Goal: Transaction & Acquisition: Purchase product/service

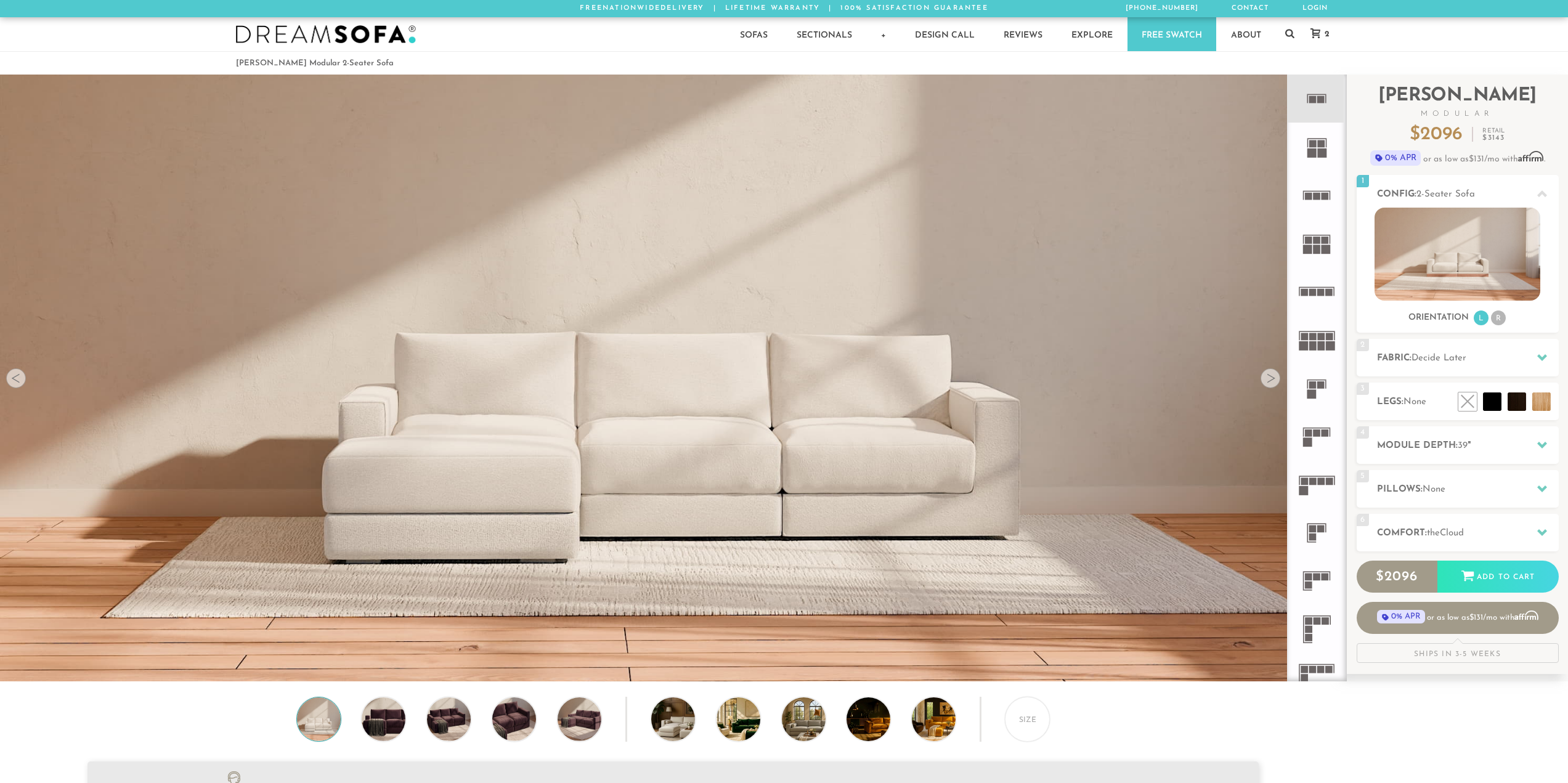
scroll to position [15724, 1559]
click at [1347, 31] on div at bounding box center [784, 34] width 1568 height 34
click at [1321, 33] on icon at bounding box center [1316, 33] width 10 height 10
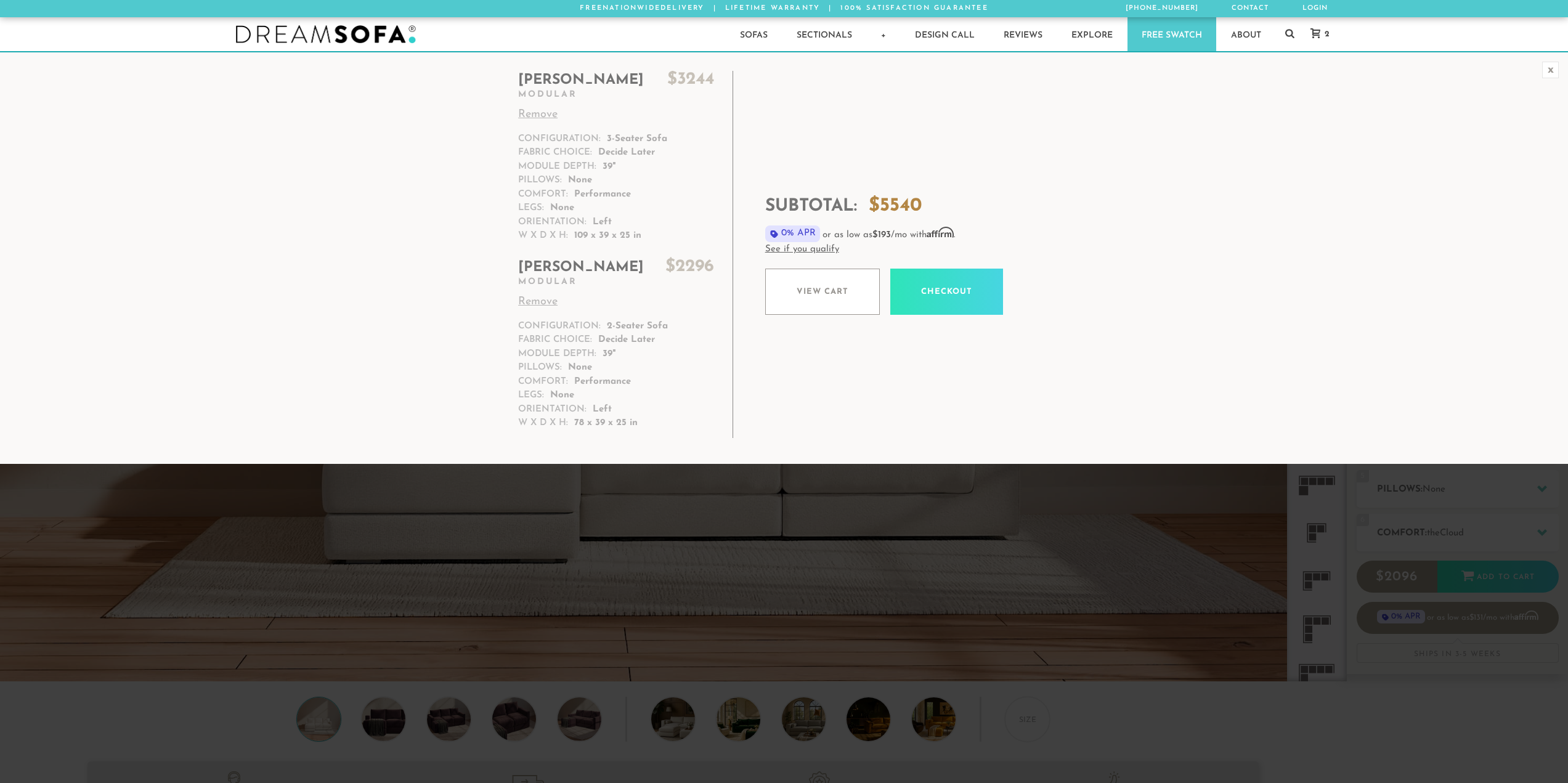
click at [624, 111] on link "Remove" at bounding box center [616, 115] width 196 height 16
click at [777, 303] on link "View cart" at bounding box center [823, 292] width 115 height 46
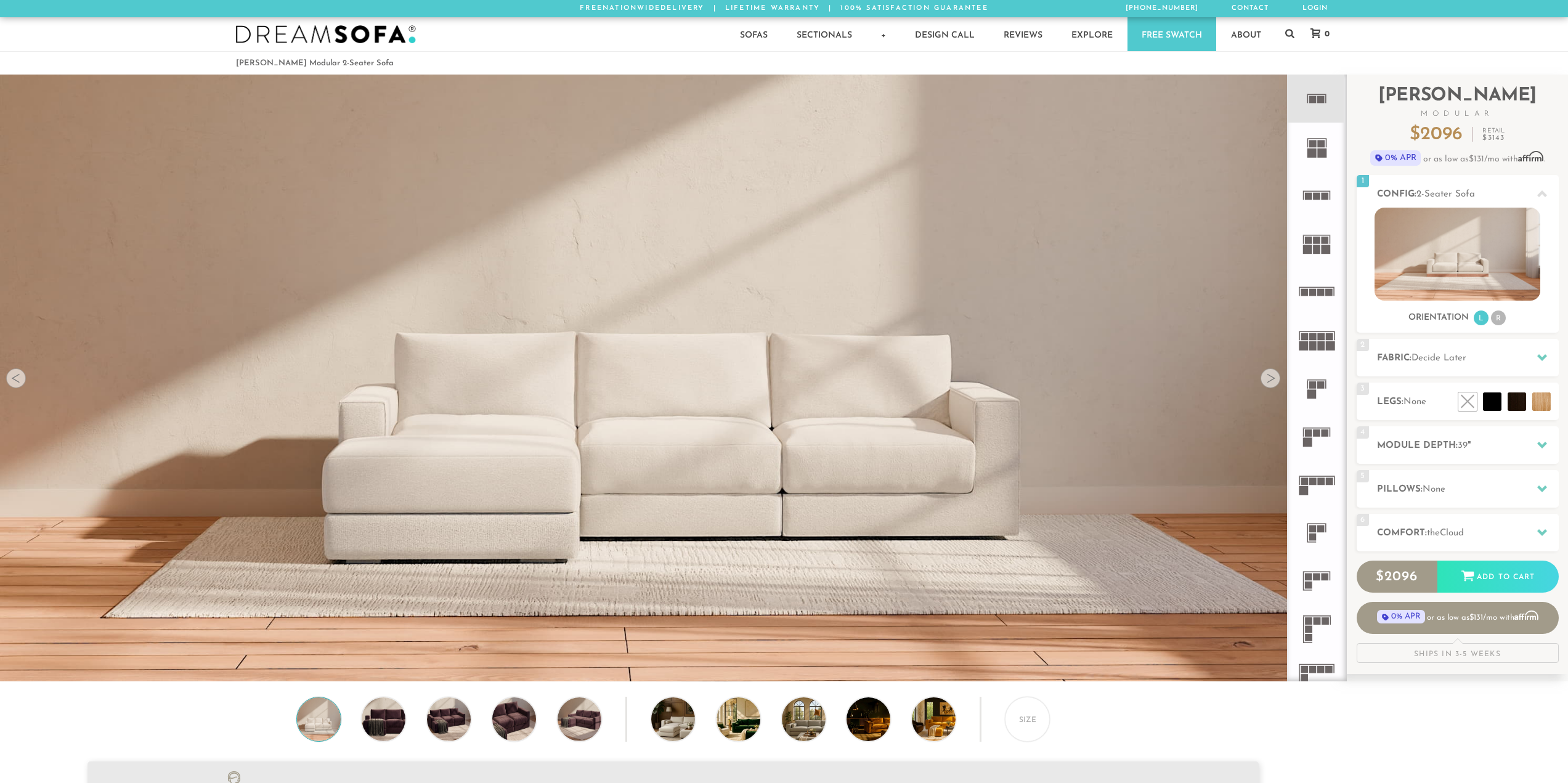
scroll to position [15724, 1559]
click at [1410, 250] on img at bounding box center [1457, 254] width 166 height 93
click at [1456, 363] on span "Decide Later" at bounding box center [1439, 358] width 55 height 9
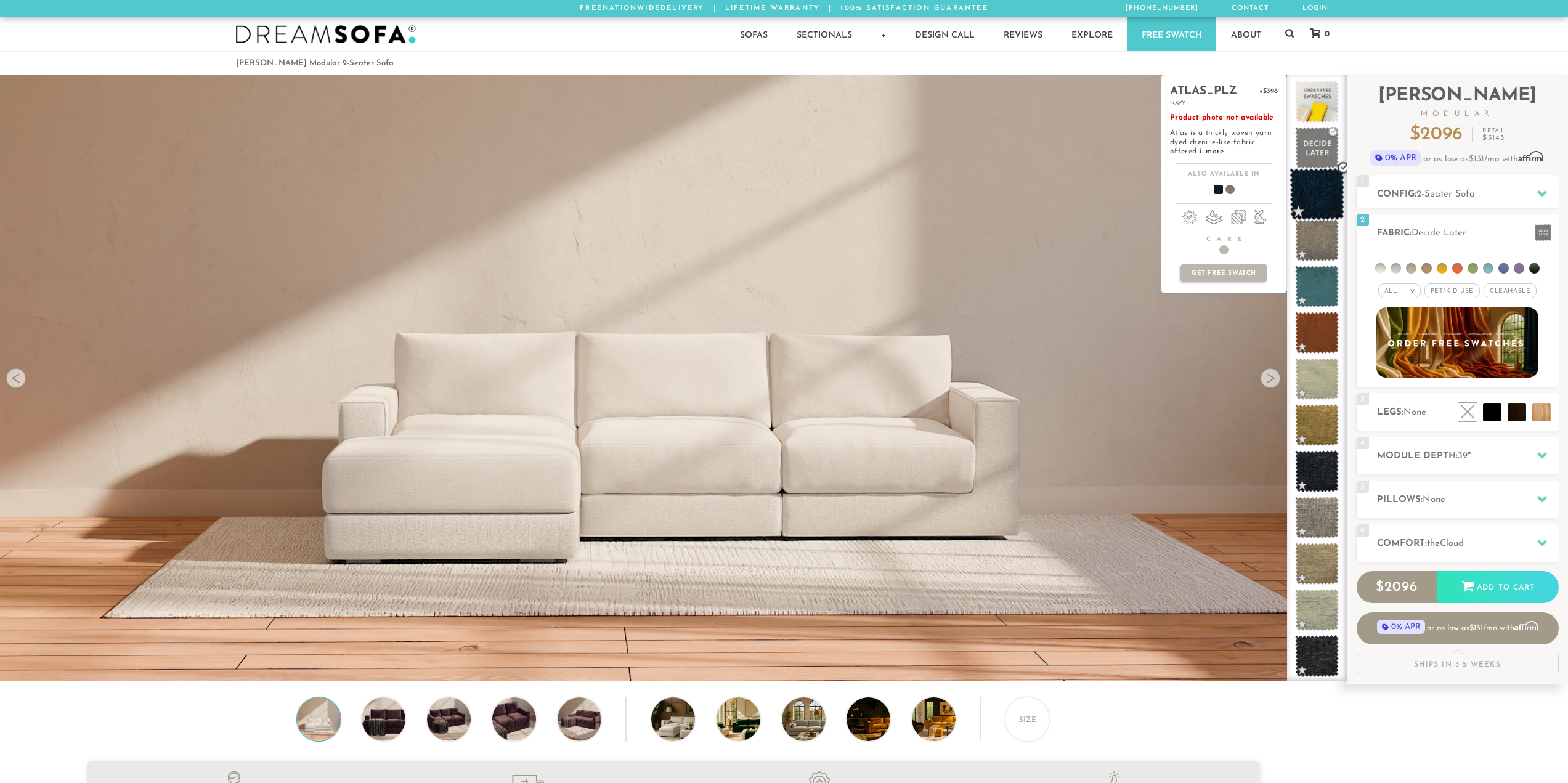
click at [1327, 208] on span at bounding box center [1317, 194] width 55 height 52
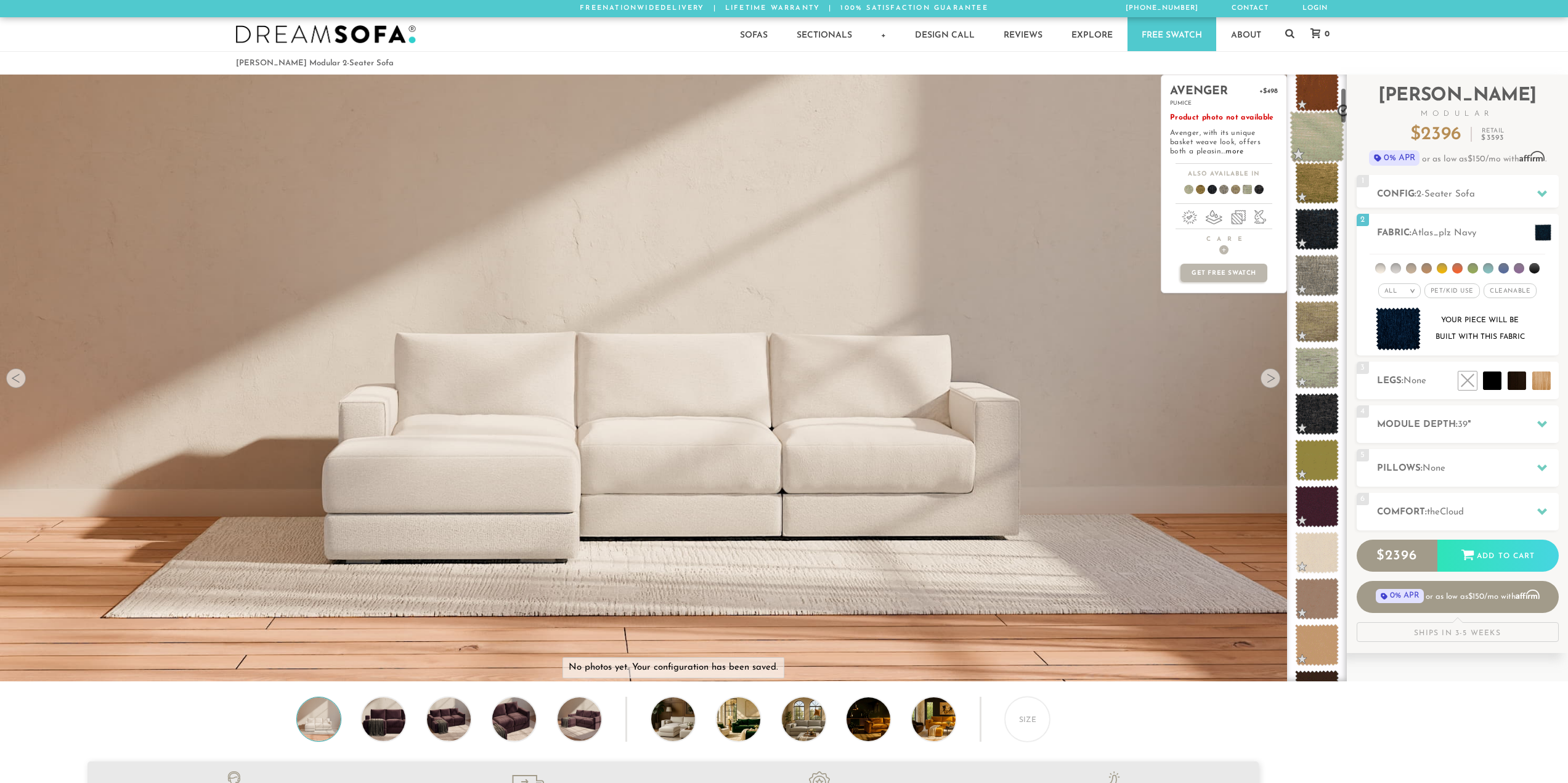
scroll to position [252, 0]
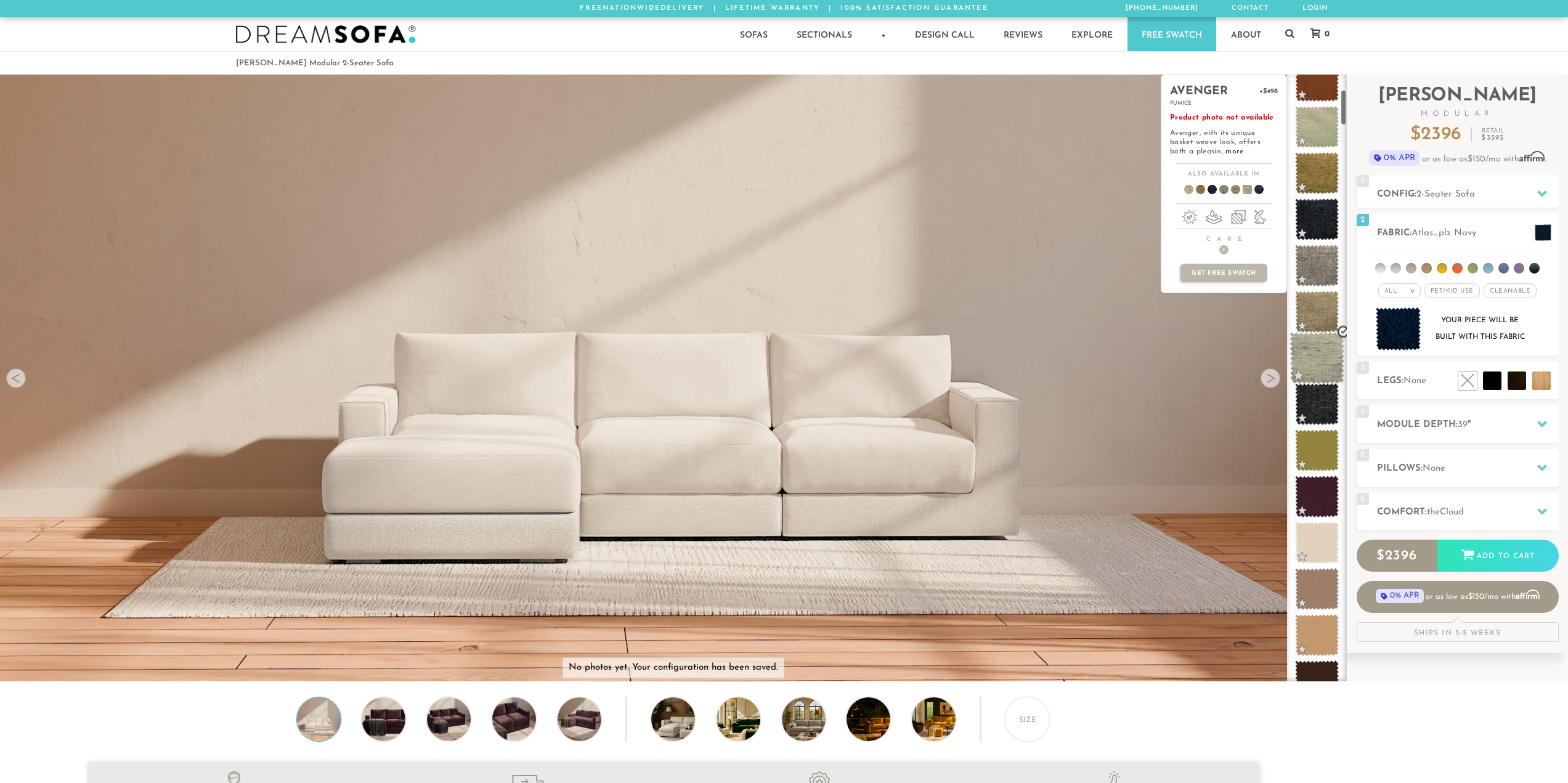
click at [1312, 375] on span at bounding box center [1317, 358] width 55 height 52
click at [1317, 394] on span at bounding box center [1317, 404] width 55 height 52
click at [1324, 452] on span at bounding box center [1317, 450] width 55 height 52
click at [1329, 495] on span at bounding box center [1317, 497] width 55 height 52
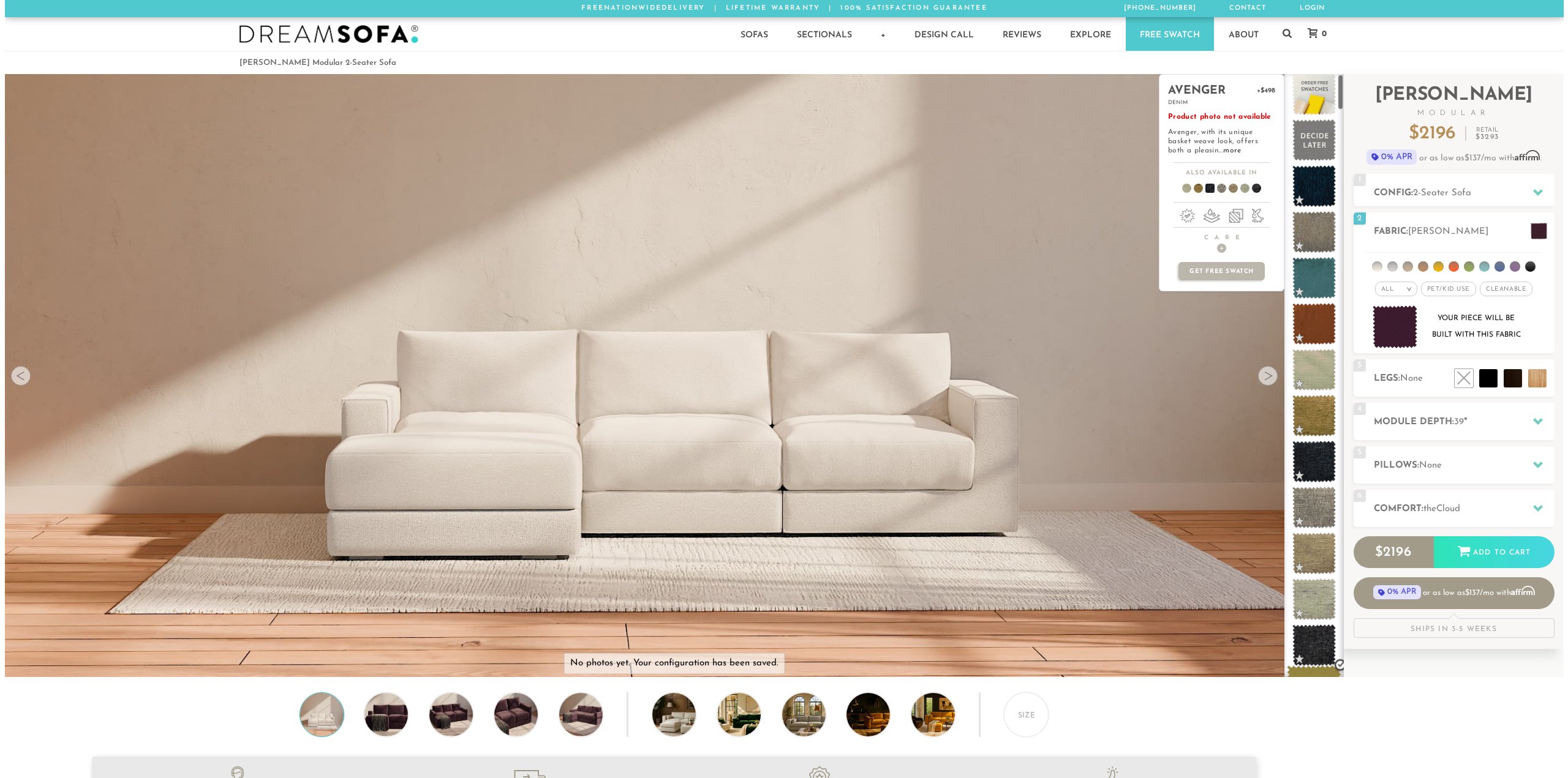
scroll to position [0, 0]
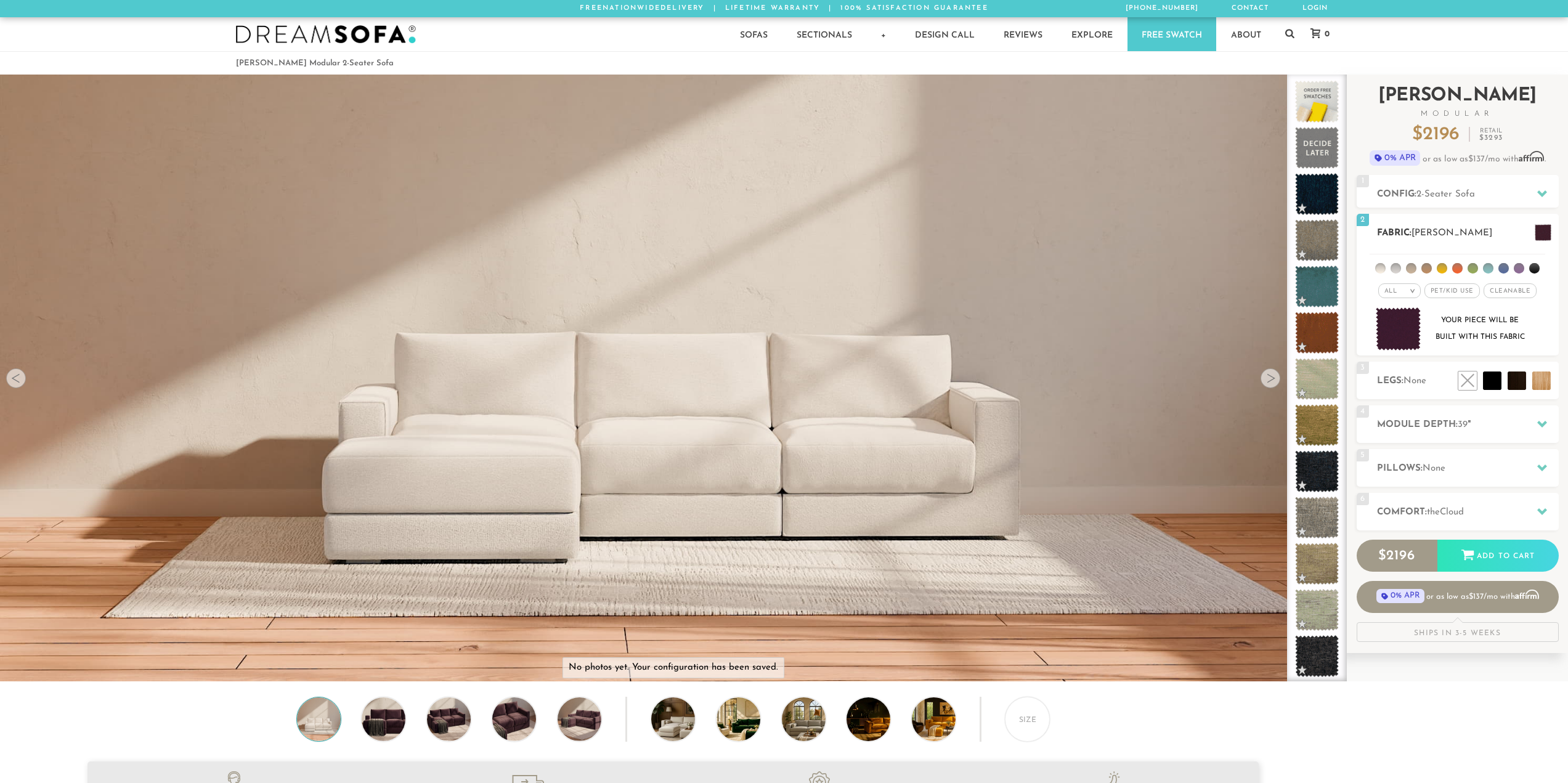
click at [1393, 297] on div "All >" at bounding box center [1400, 291] width 43 height 15
click at [1388, 379] on li "Durable" at bounding box center [1400, 377] width 43 height 17
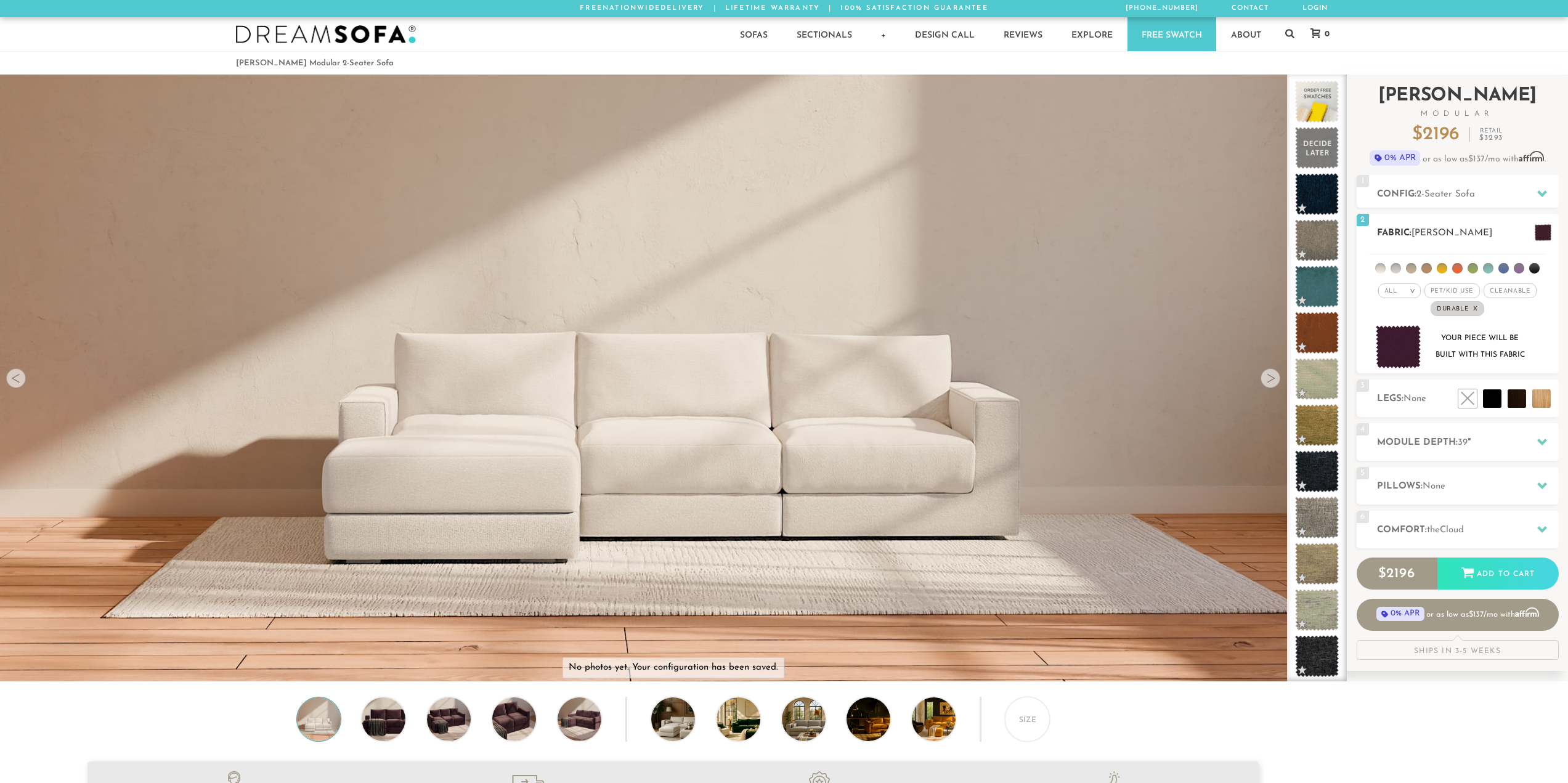
click at [1387, 347] on img at bounding box center [1398, 347] width 46 height 44
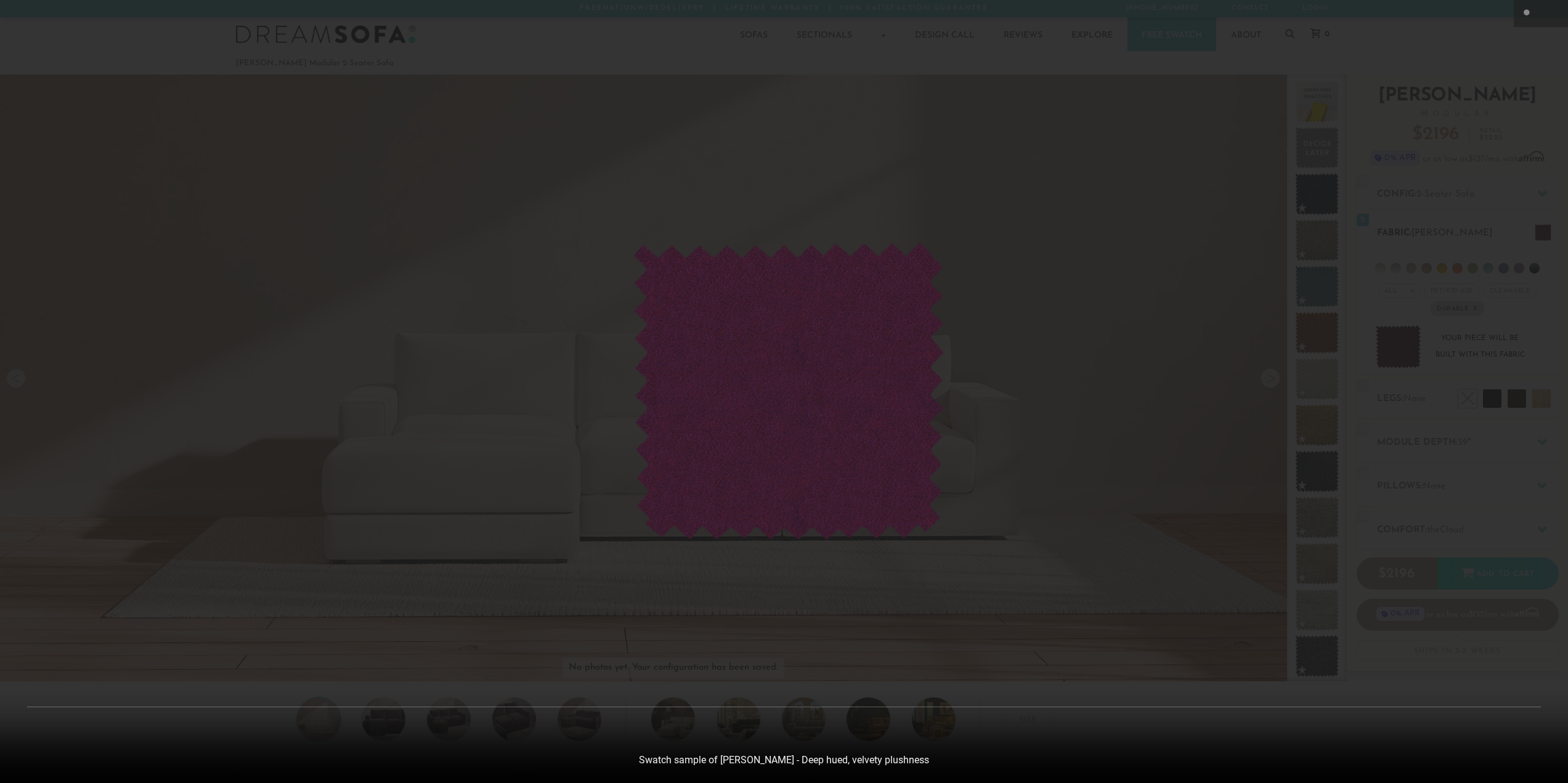
scroll to position [15742, 1568]
click at [1387, 340] on div at bounding box center [789, 391] width 1577 height 783
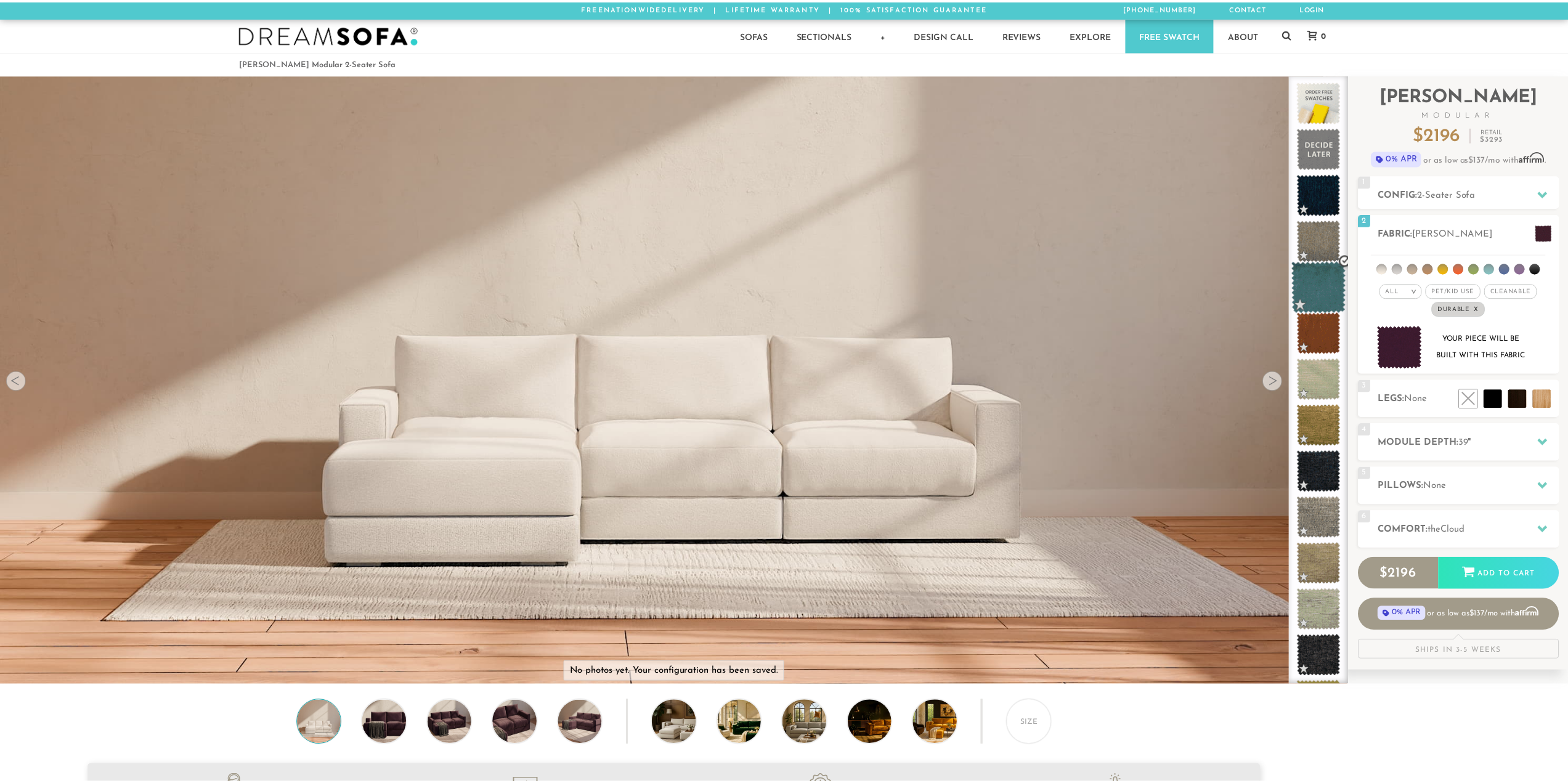
scroll to position [15724, 1559]
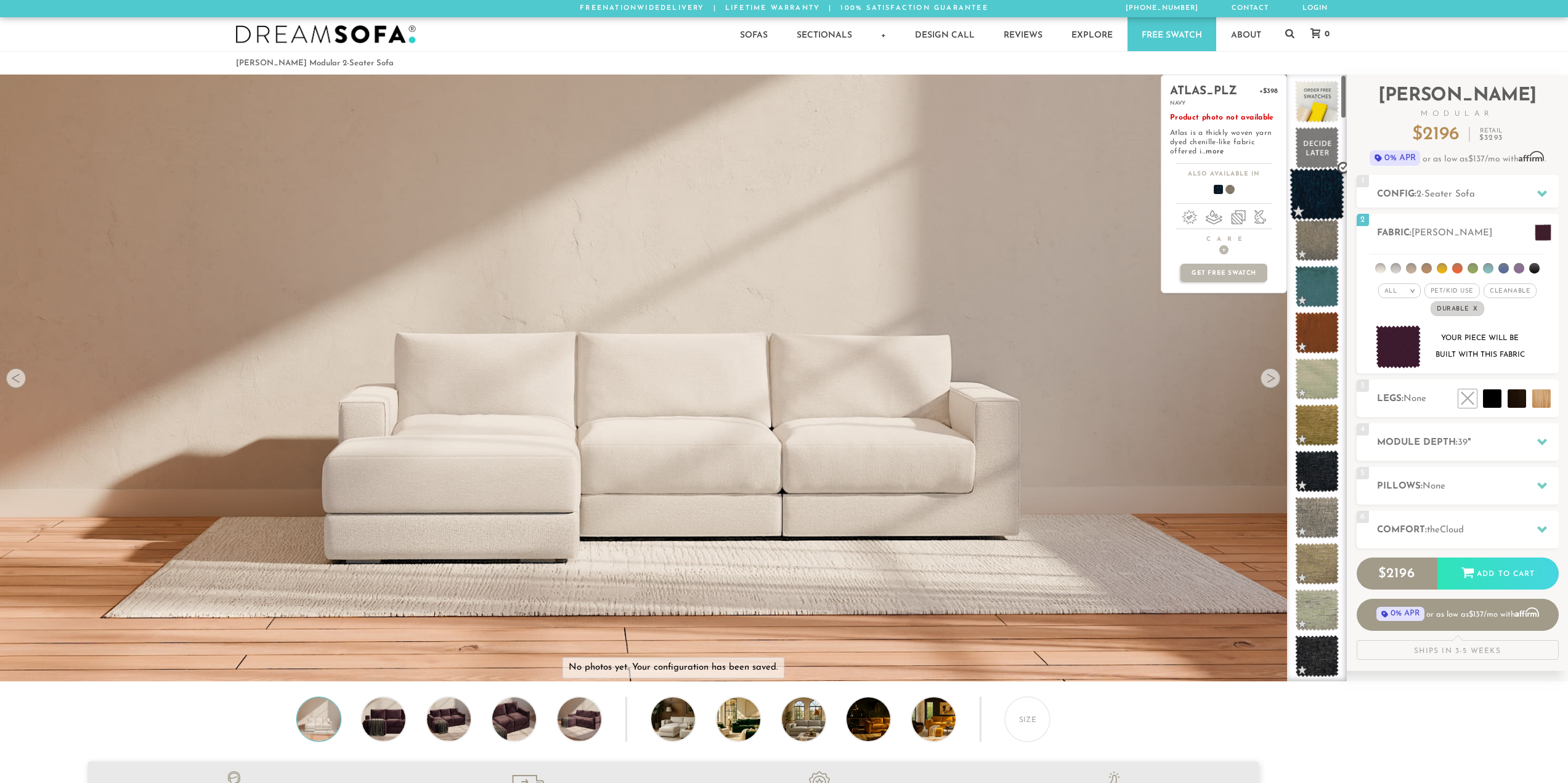
click at [1300, 192] on span at bounding box center [1317, 194] width 55 height 52
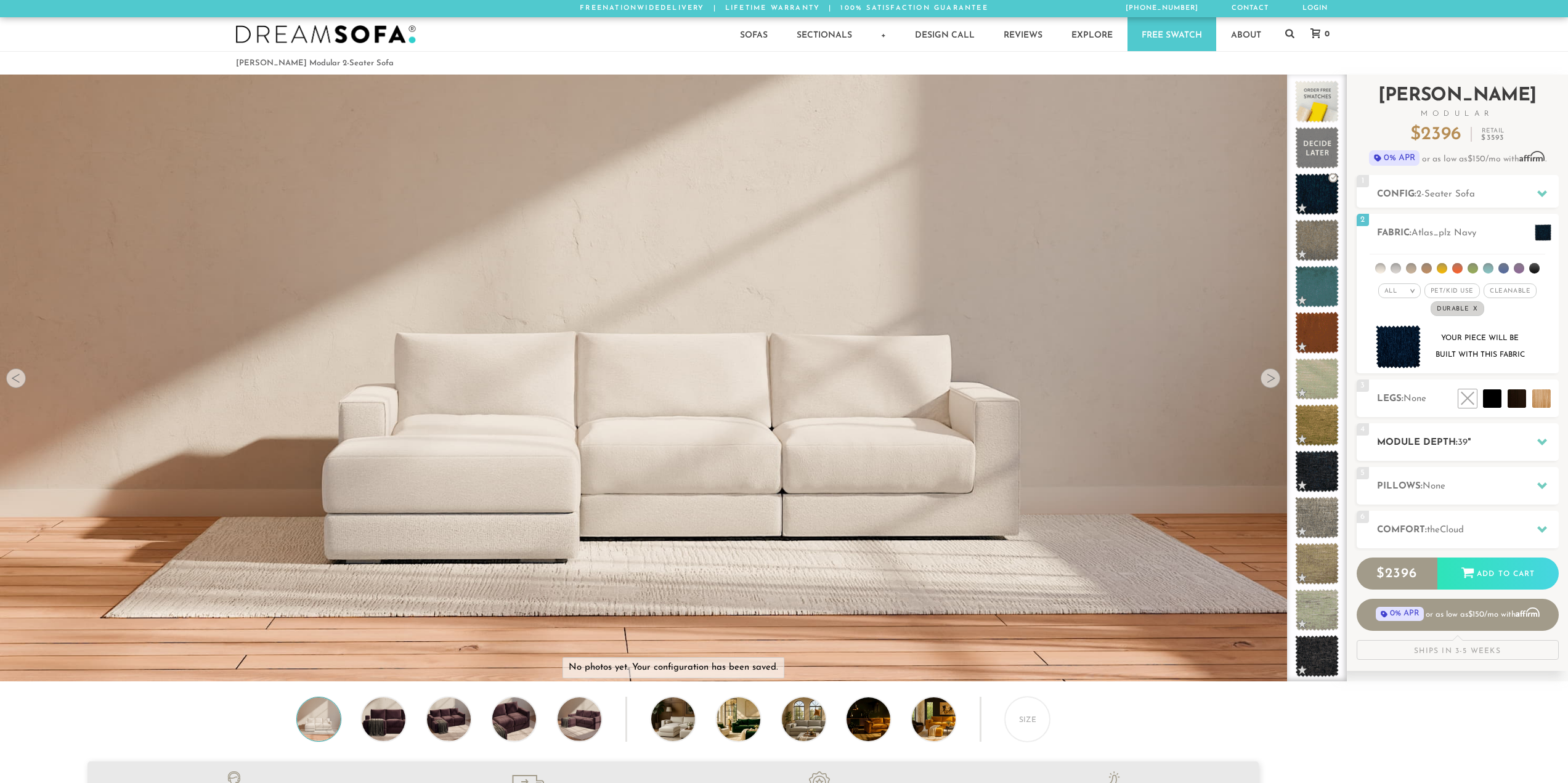
click at [1455, 440] on h2 "Module Depth: 39 "" at bounding box center [1468, 443] width 181 height 14
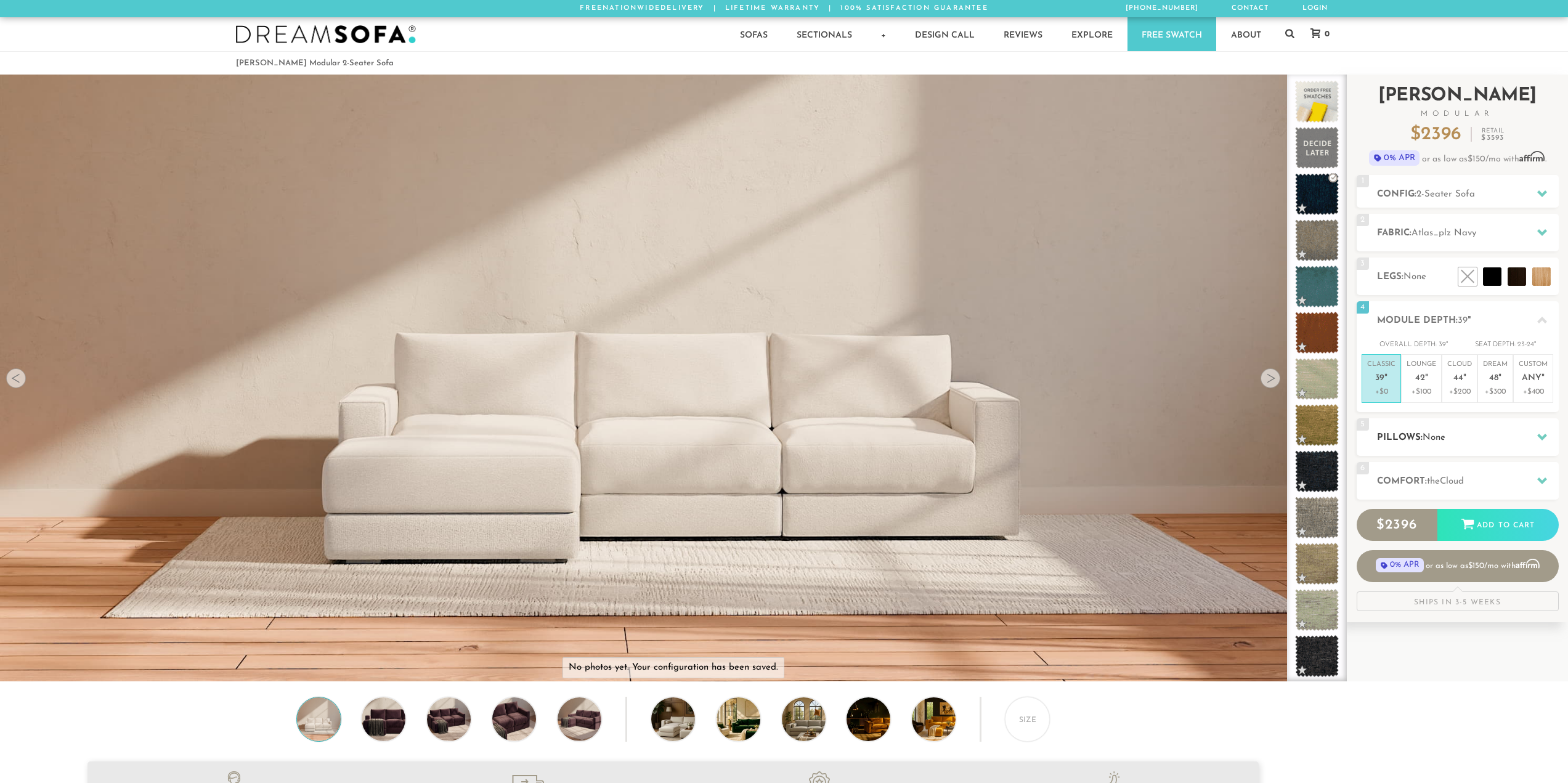
click at [1513, 439] on h2 "Pillows: None" at bounding box center [1468, 438] width 181 height 14
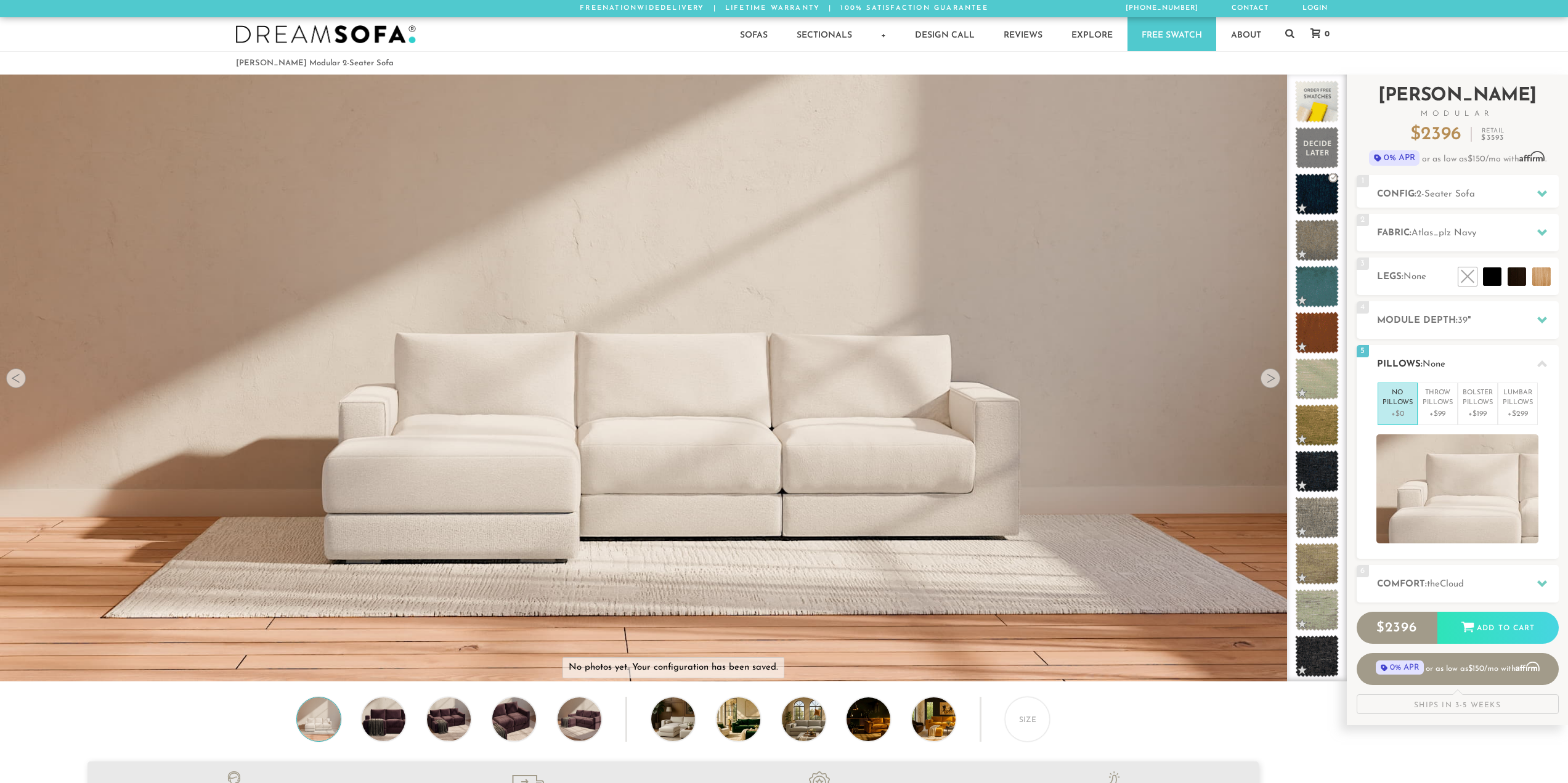
click at [1481, 354] on div "5 Pillows: None" at bounding box center [1458, 364] width 202 height 38
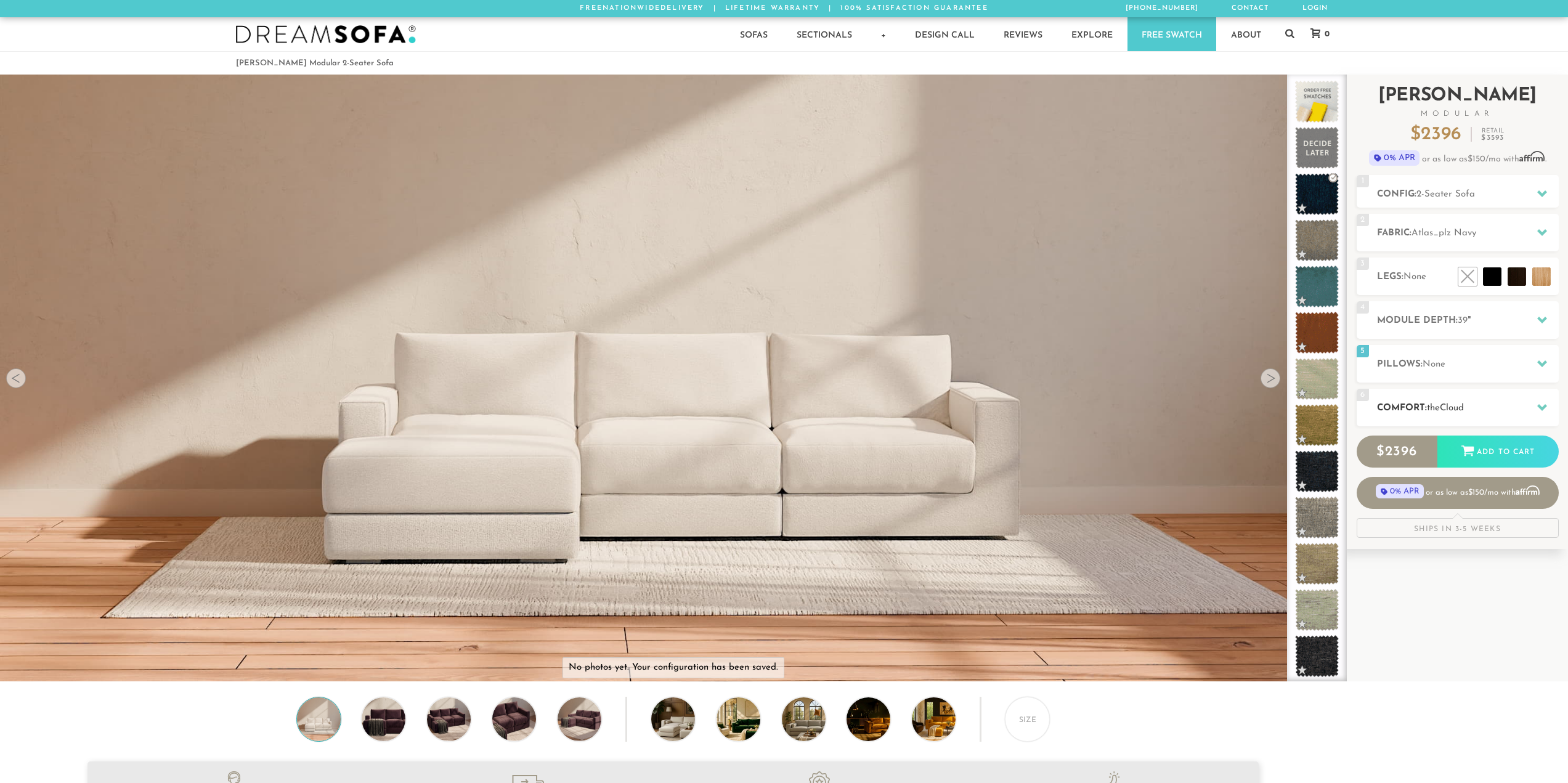
click at [1466, 402] on h2 "Comfort: the Cloud" at bounding box center [1468, 408] width 181 height 14
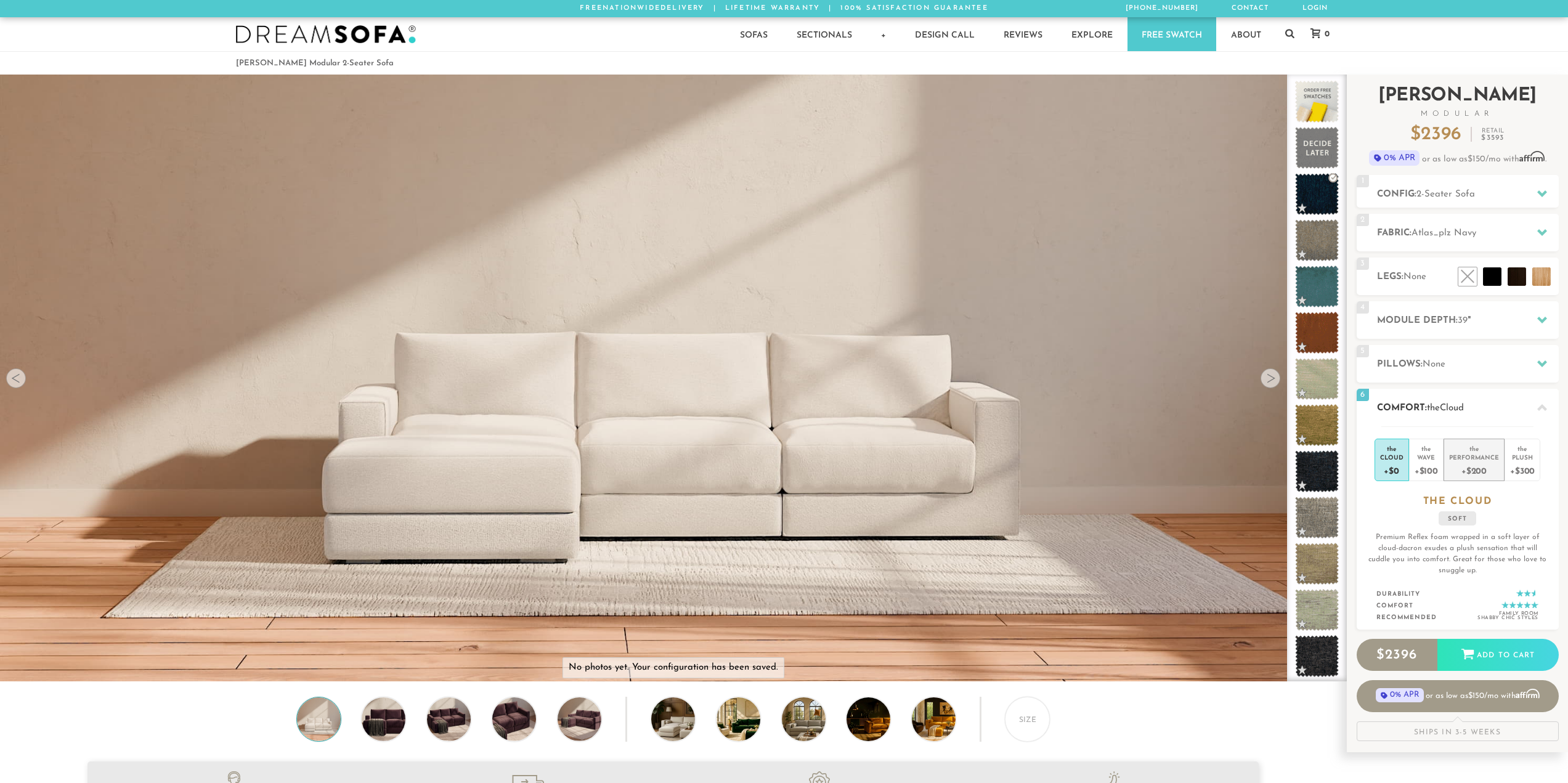
click at [1486, 472] on div "+$200" at bounding box center [1474, 470] width 50 height 18
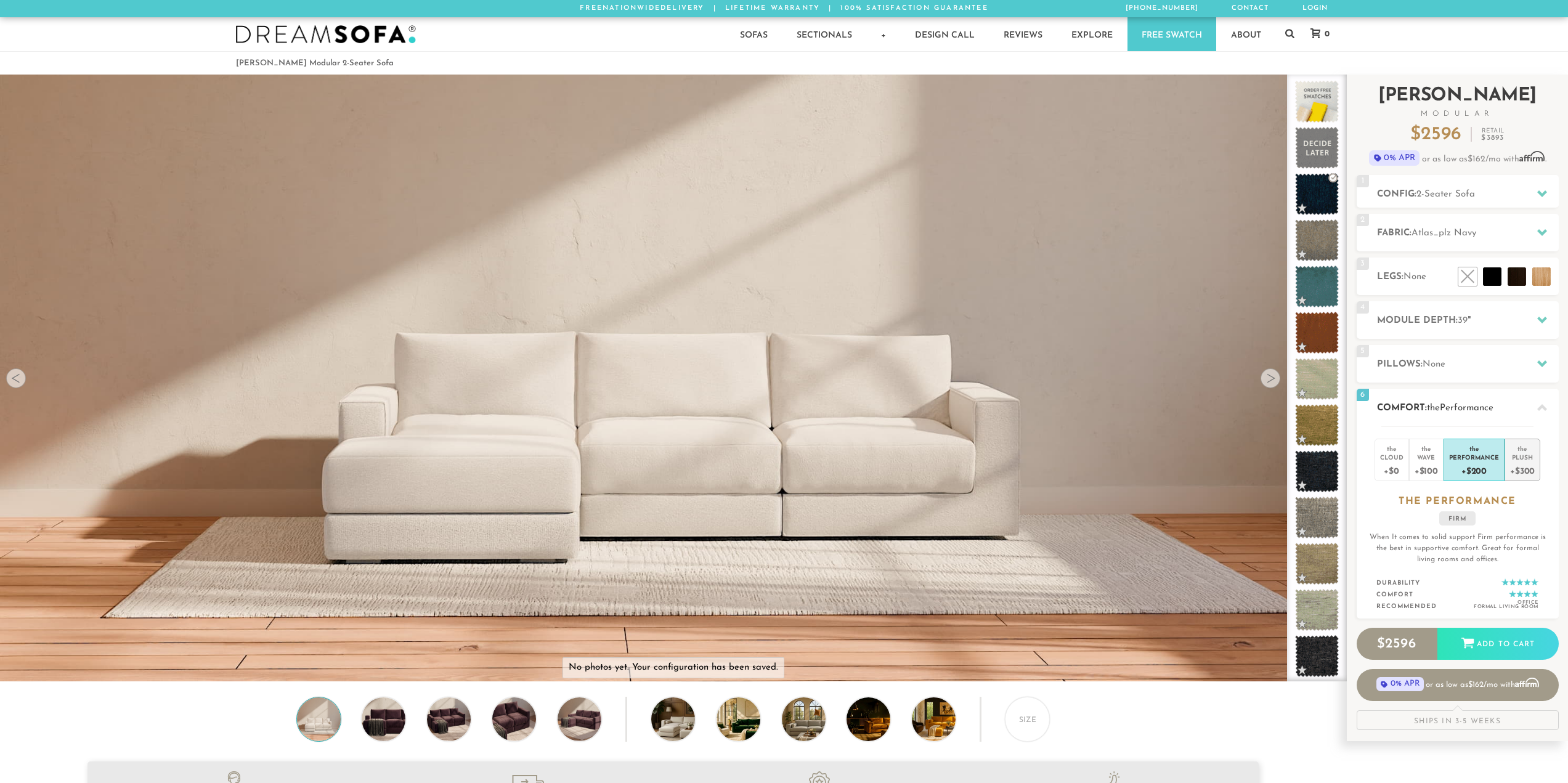
click at [1519, 467] on div "+$300" at bounding box center [1522, 470] width 24 height 18
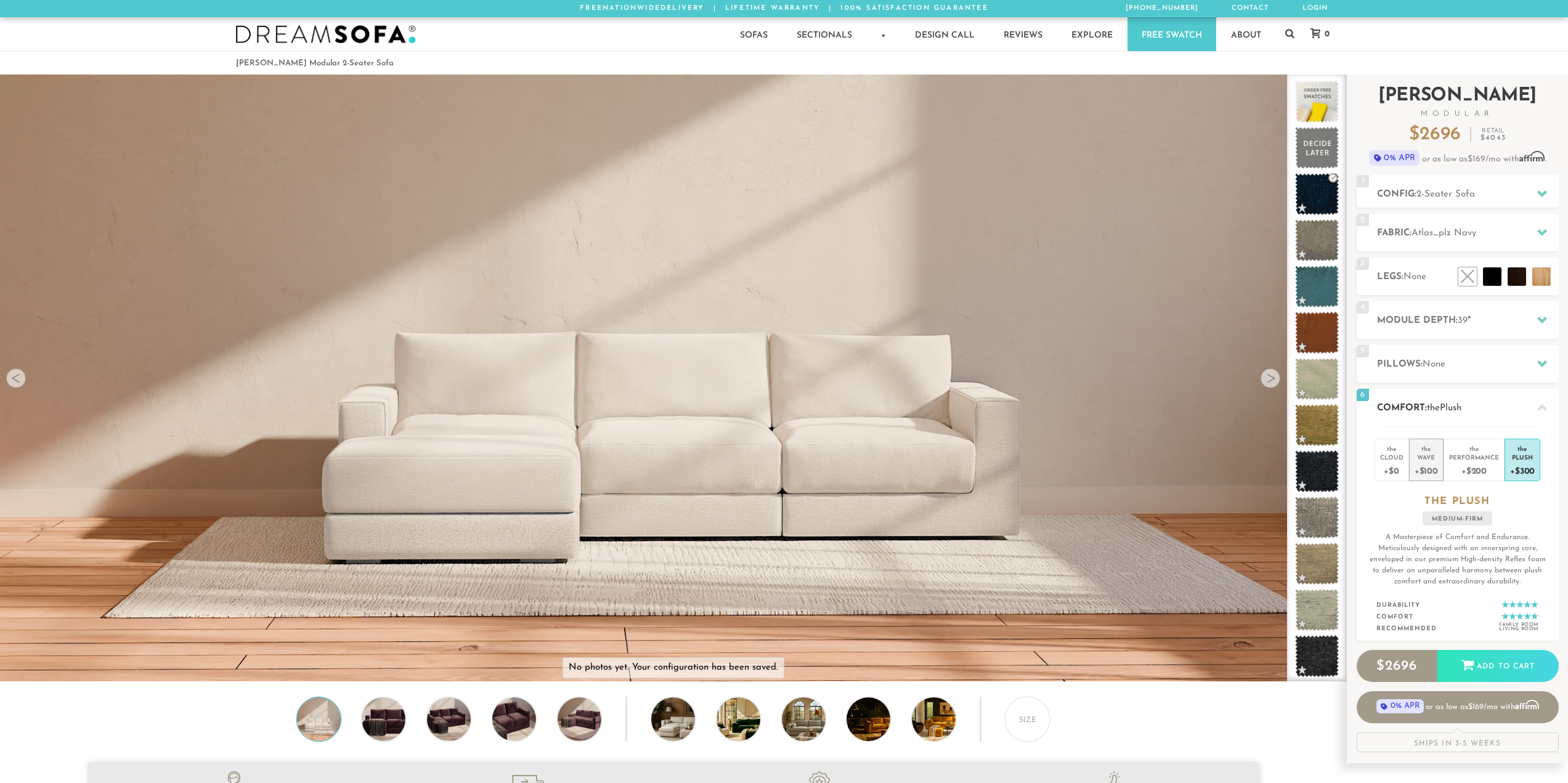
click at [1420, 479] on li "the Wave +$100" at bounding box center [1426, 460] width 35 height 43
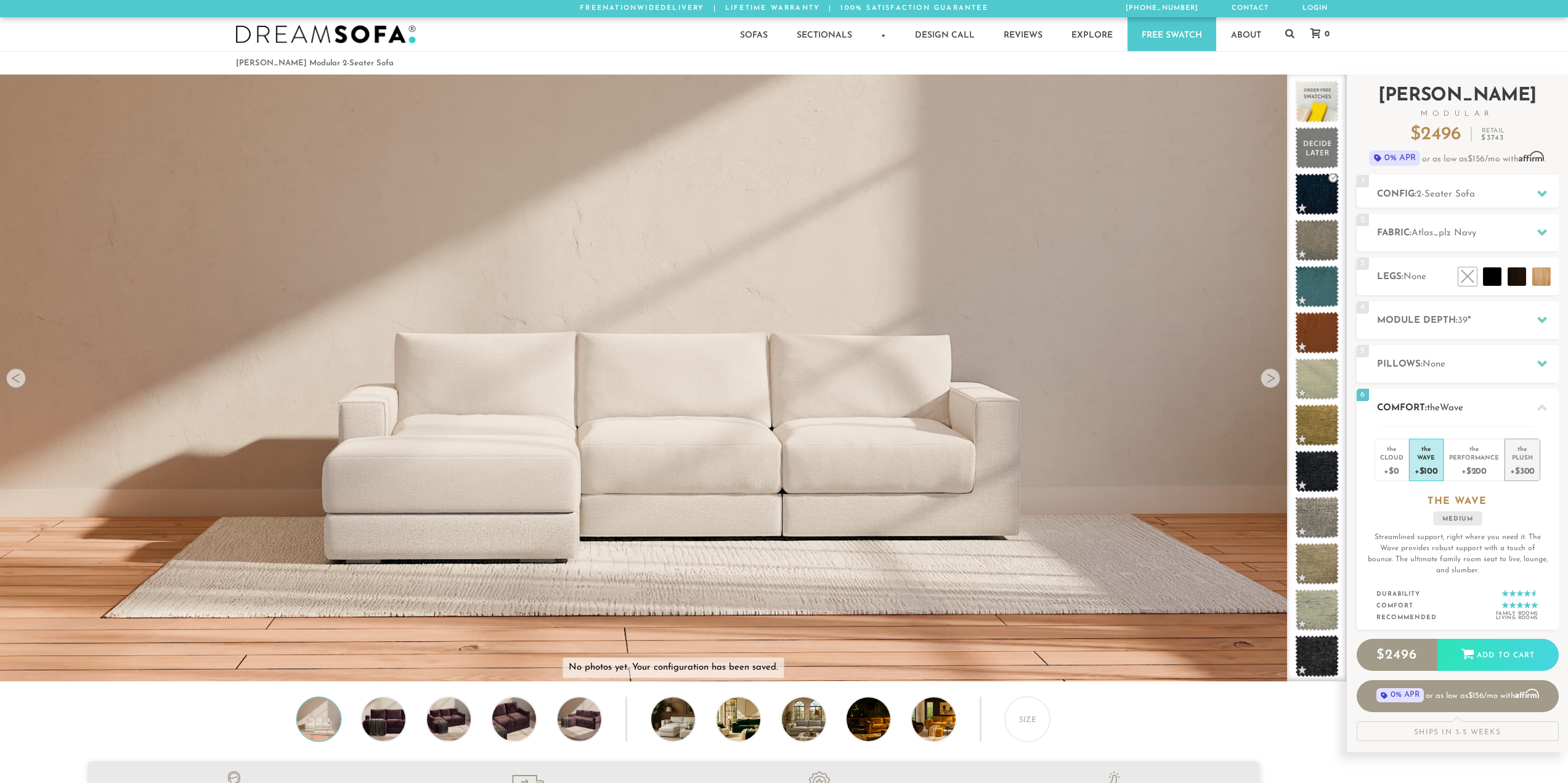
click at [1535, 463] on li "the Plush +$300" at bounding box center [1522, 460] width 36 height 43
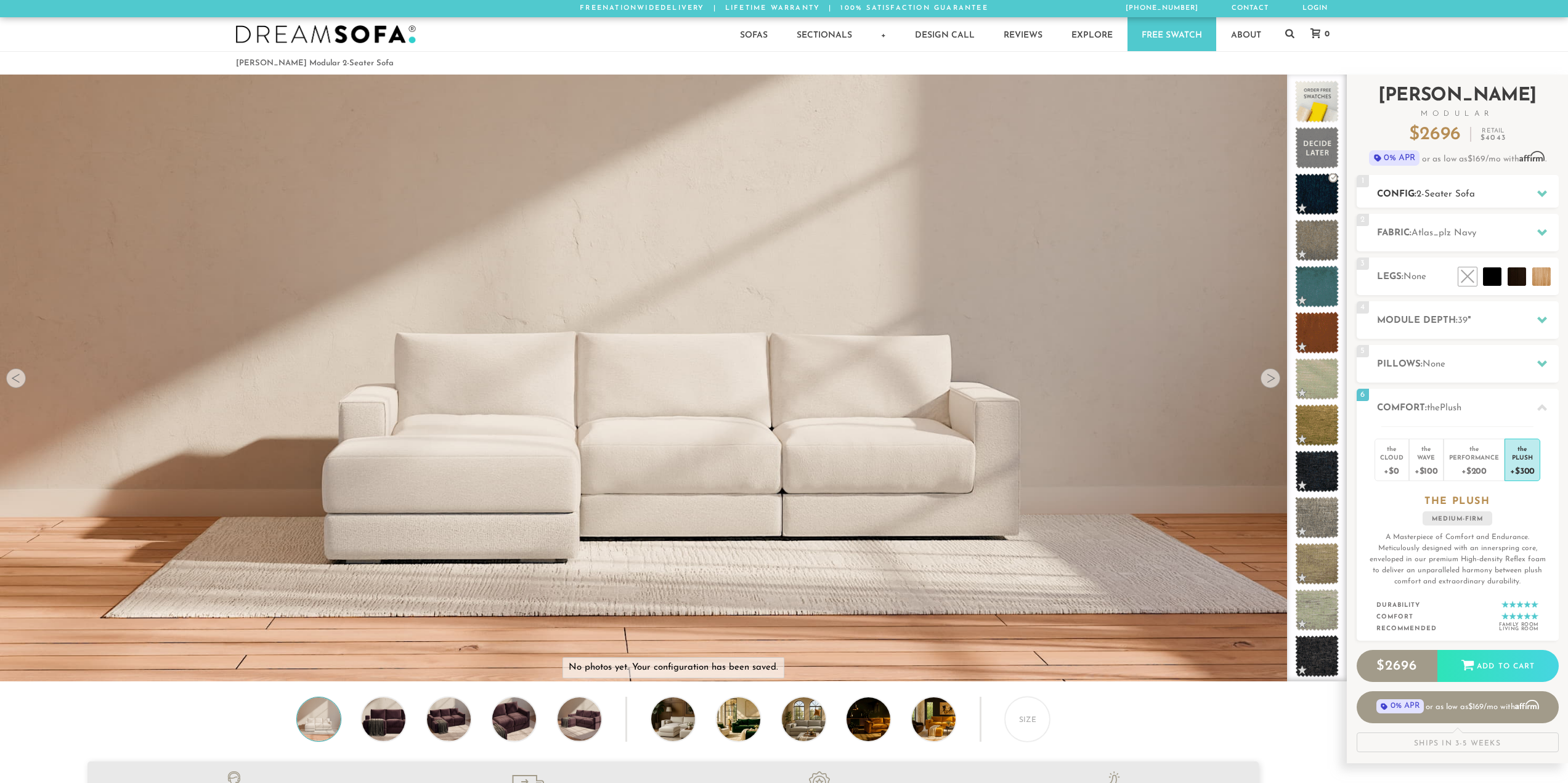
click at [1407, 190] on h2 "Config: 2-Seater Sofa" at bounding box center [1468, 194] width 181 height 14
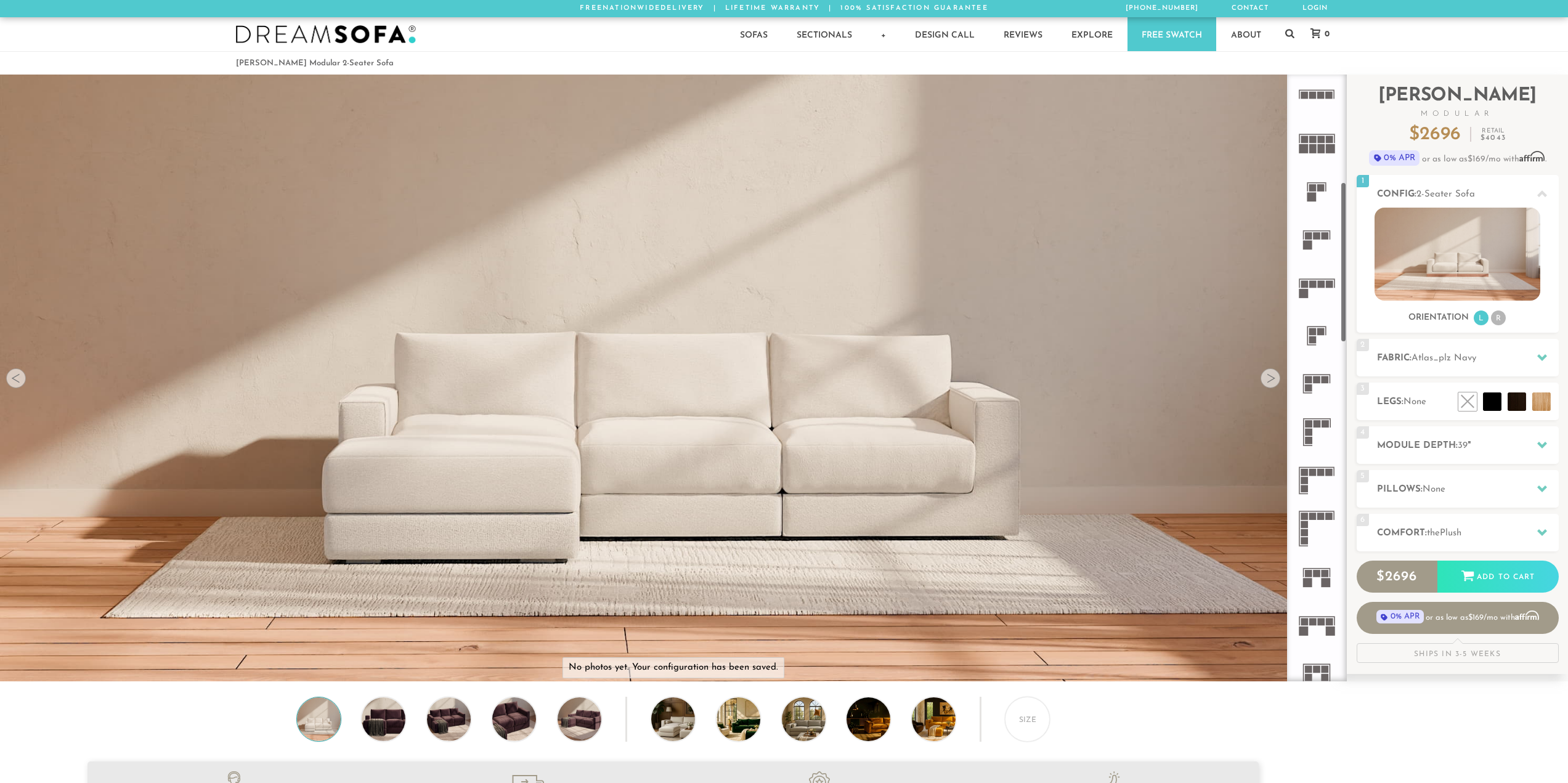
scroll to position [0, 0]
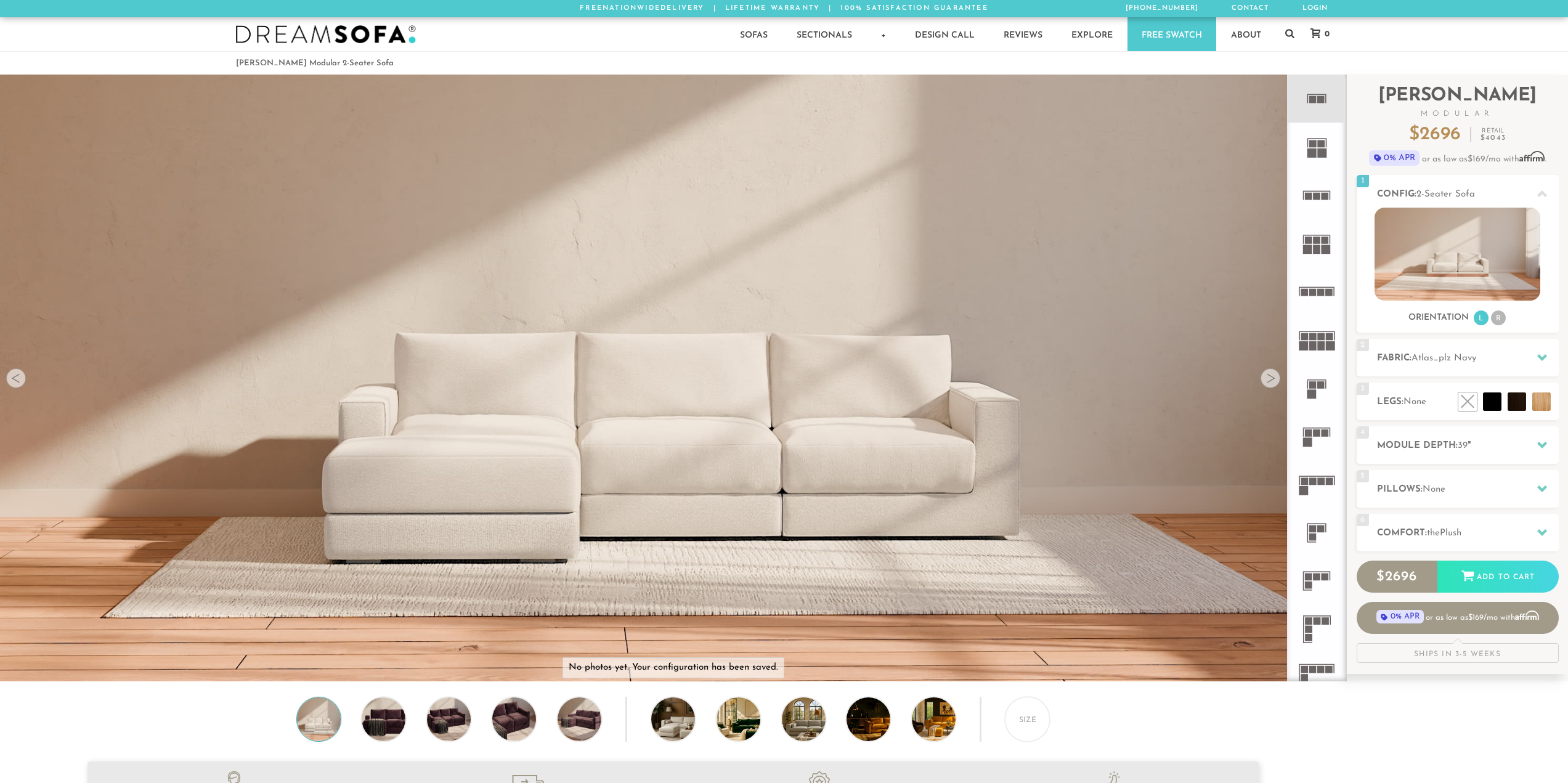
click at [1300, 105] on icon at bounding box center [1317, 99] width 48 height 48
click at [1309, 197] on rect at bounding box center [1309, 196] width 8 height 8
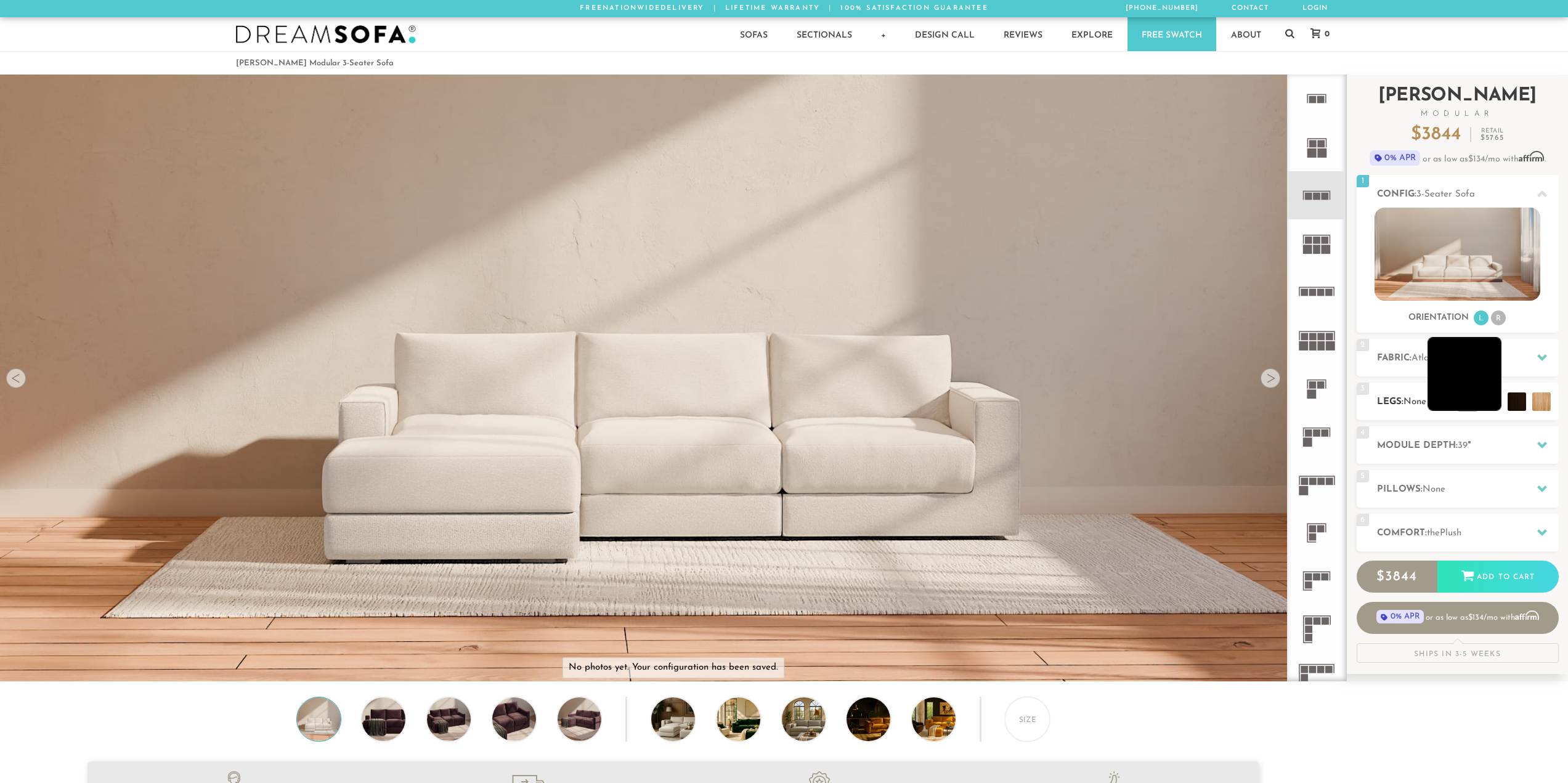
click at [1487, 401] on li at bounding box center [1464, 374] width 74 height 74
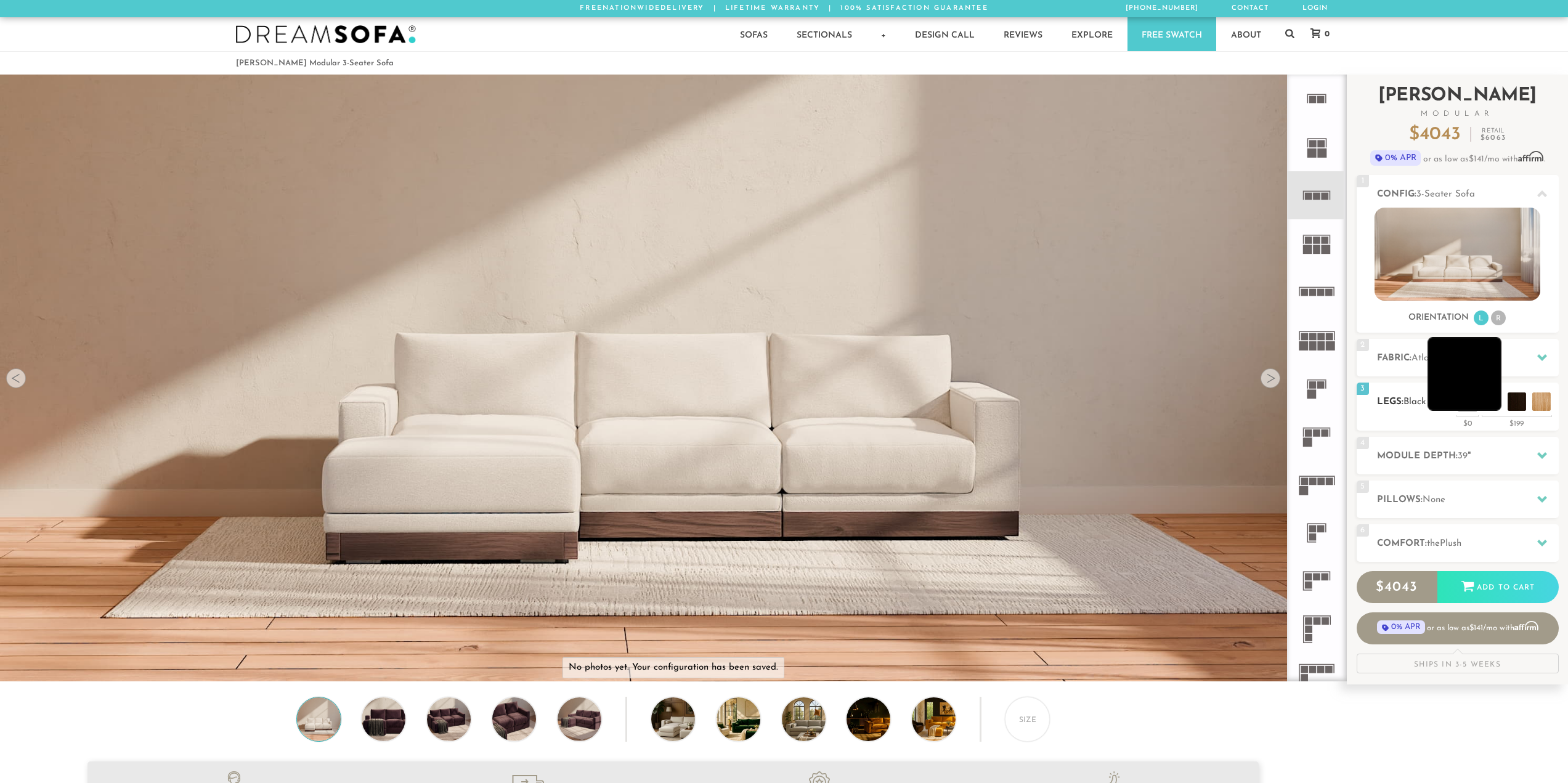
click at [1483, 400] on li at bounding box center [1464, 374] width 74 height 74
click at [1437, 399] on li at bounding box center [1440, 374] width 74 height 74
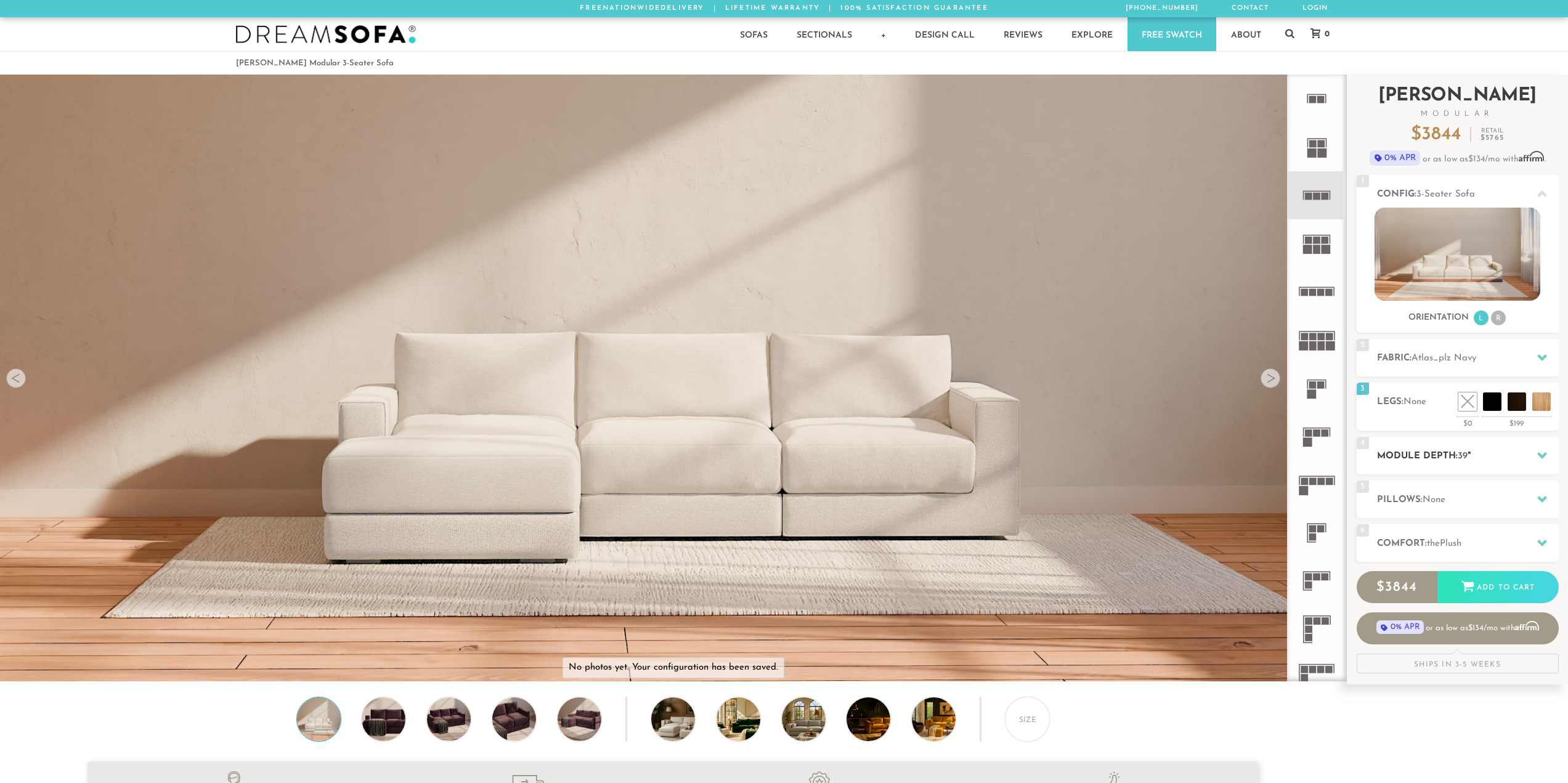
click at [1407, 460] on h2 "Module Depth: 39 "" at bounding box center [1468, 456] width 181 height 14
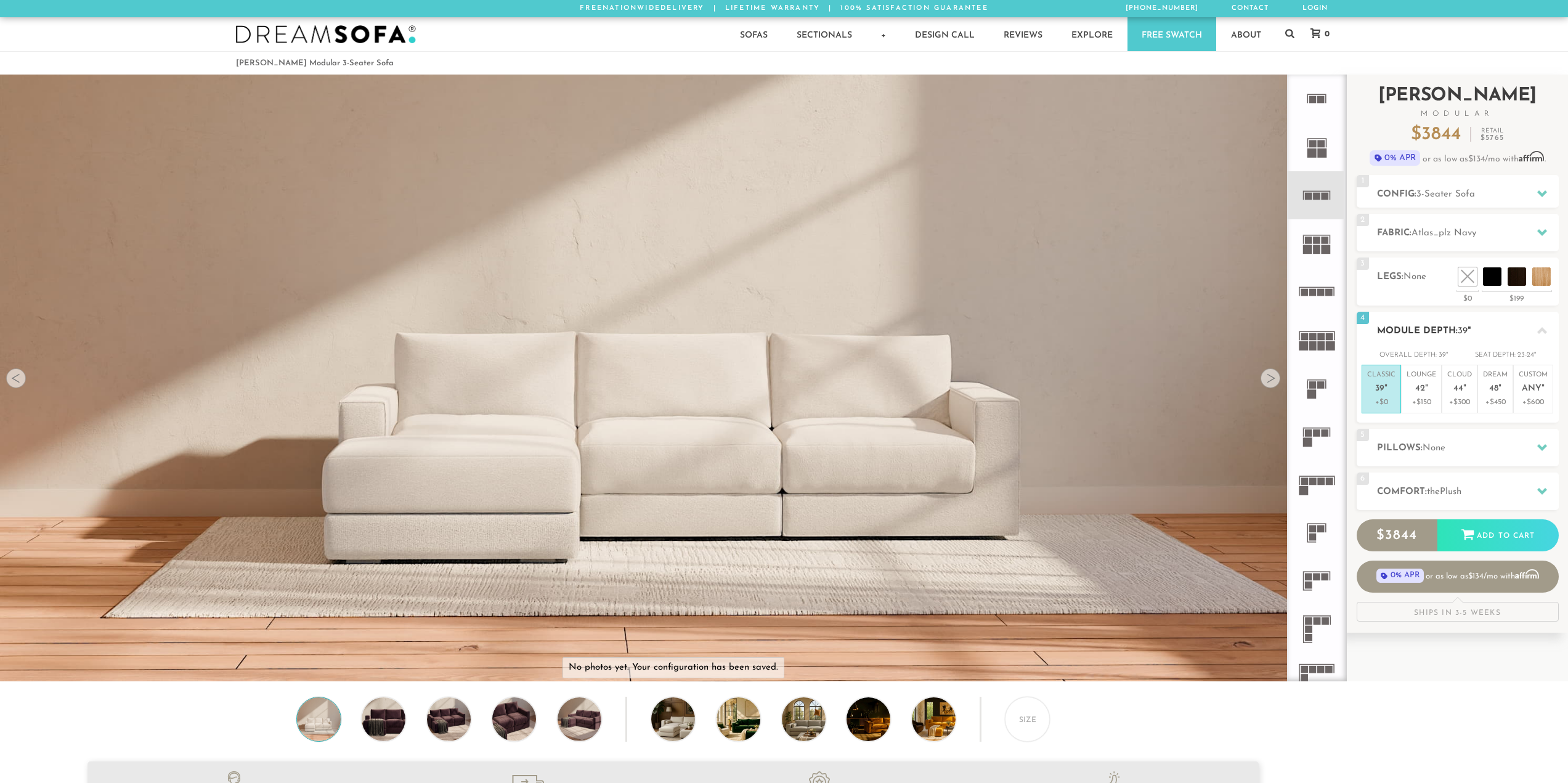
click at [1439, 320] on div "4 Module Depth: 39 "" at bounding box center [1458, 330] width 202 height 38
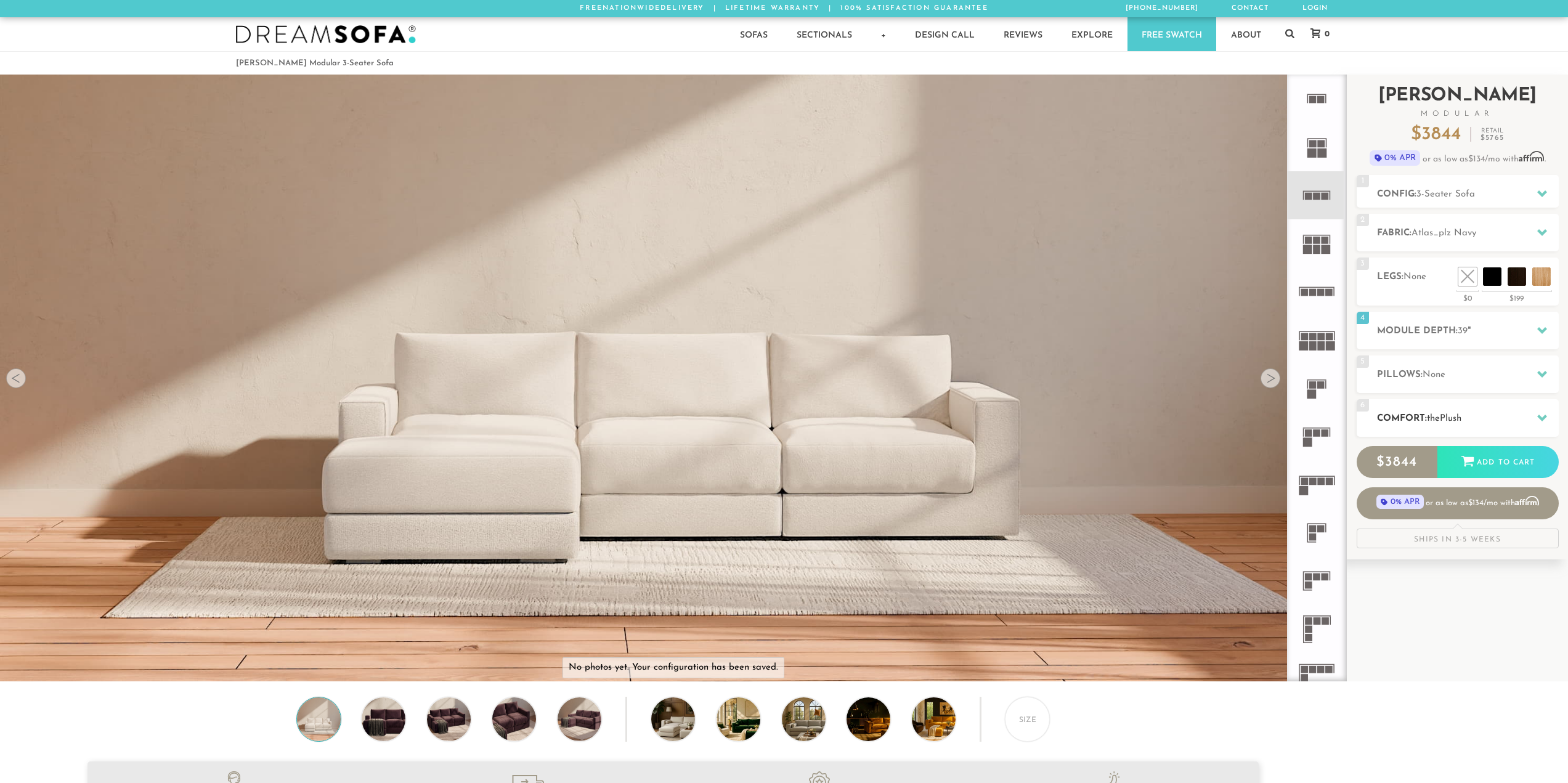
click at [1422, 418] on h2 "Comfort: the Plush" at bounding box center [1468, 418] width 181 height 14
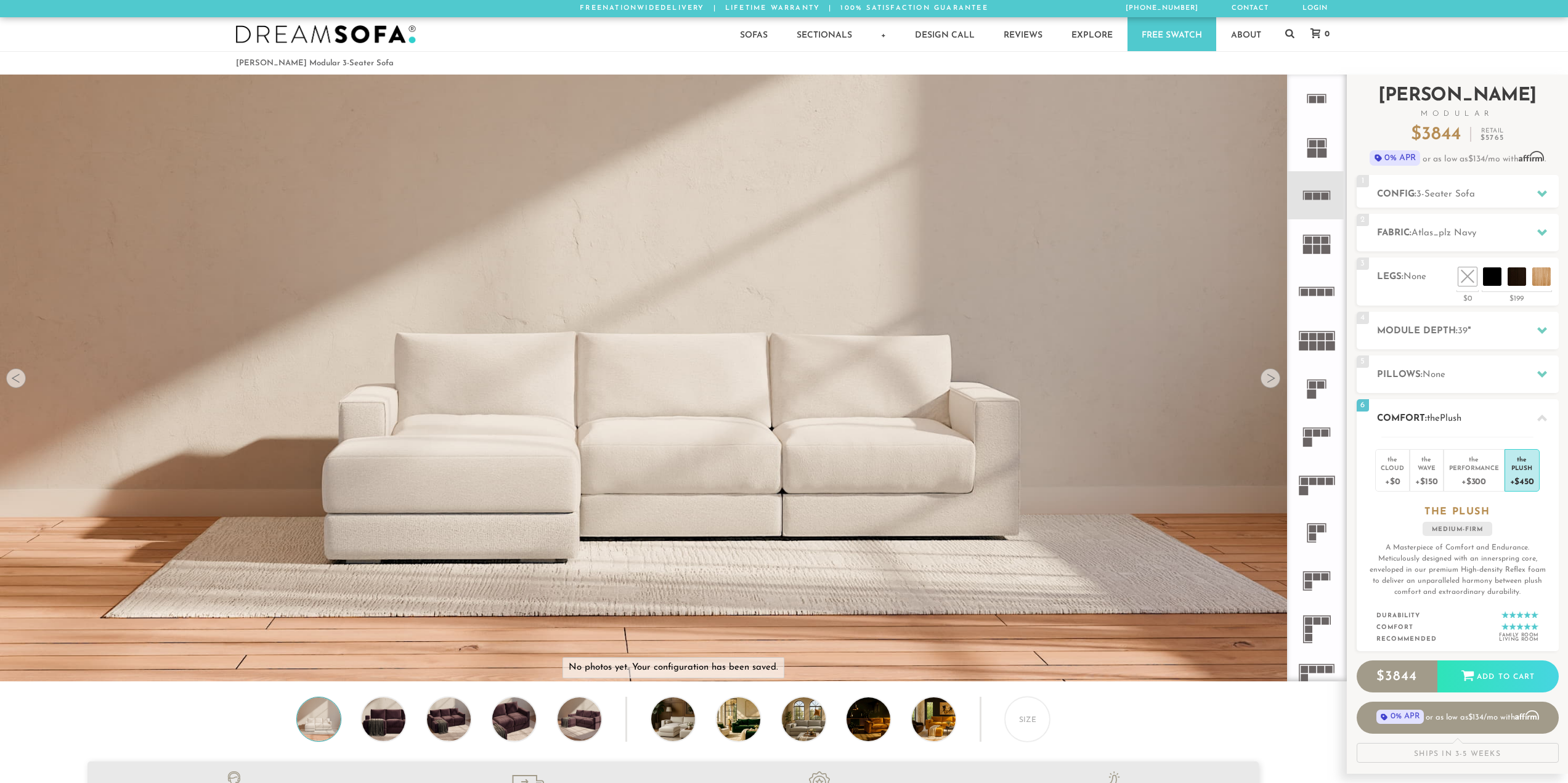
click at [1440, 416] on span "the" at bounding box center [1433, 418] width 13 height 9
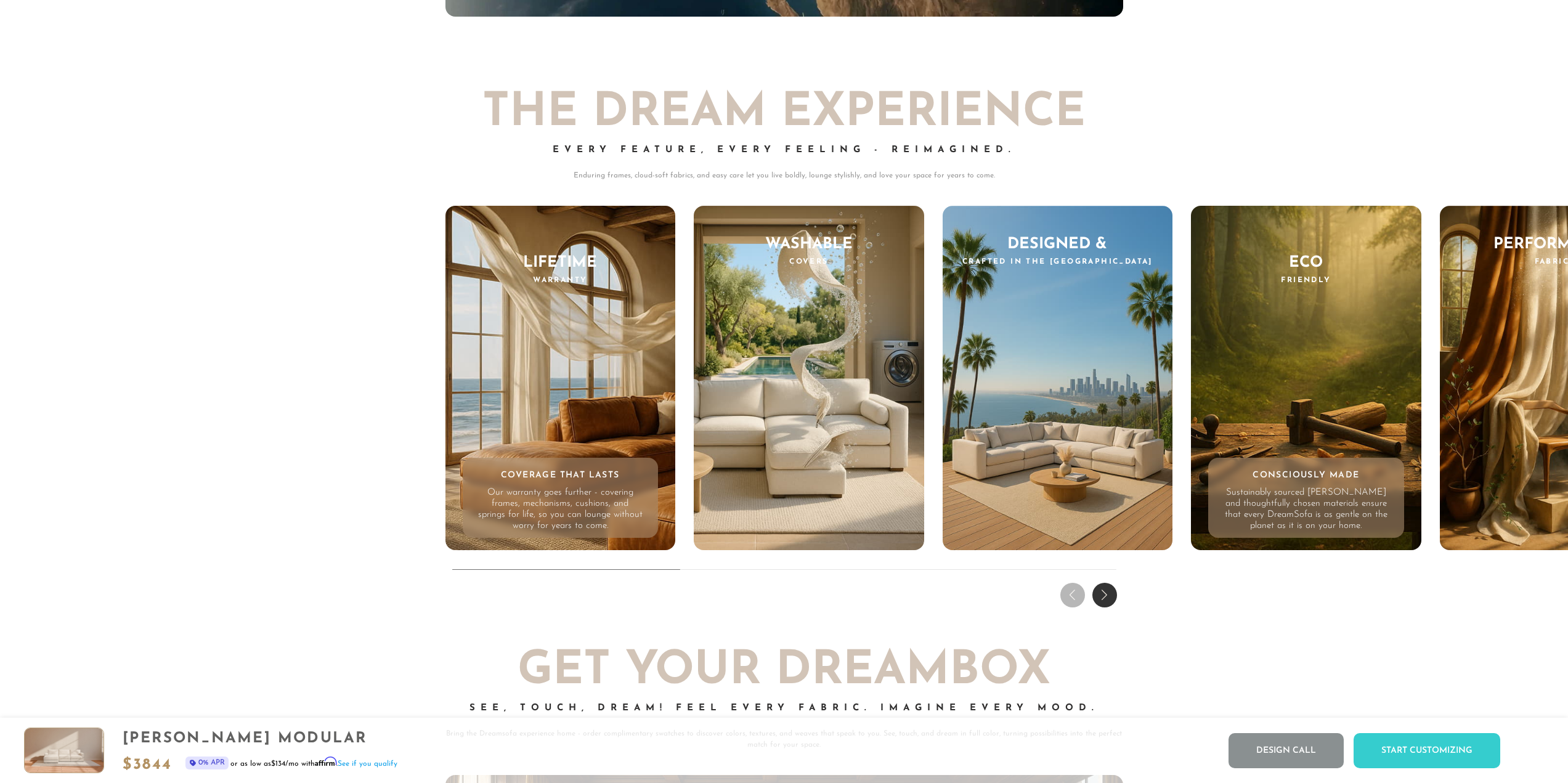
scroll to position [13625, 0]
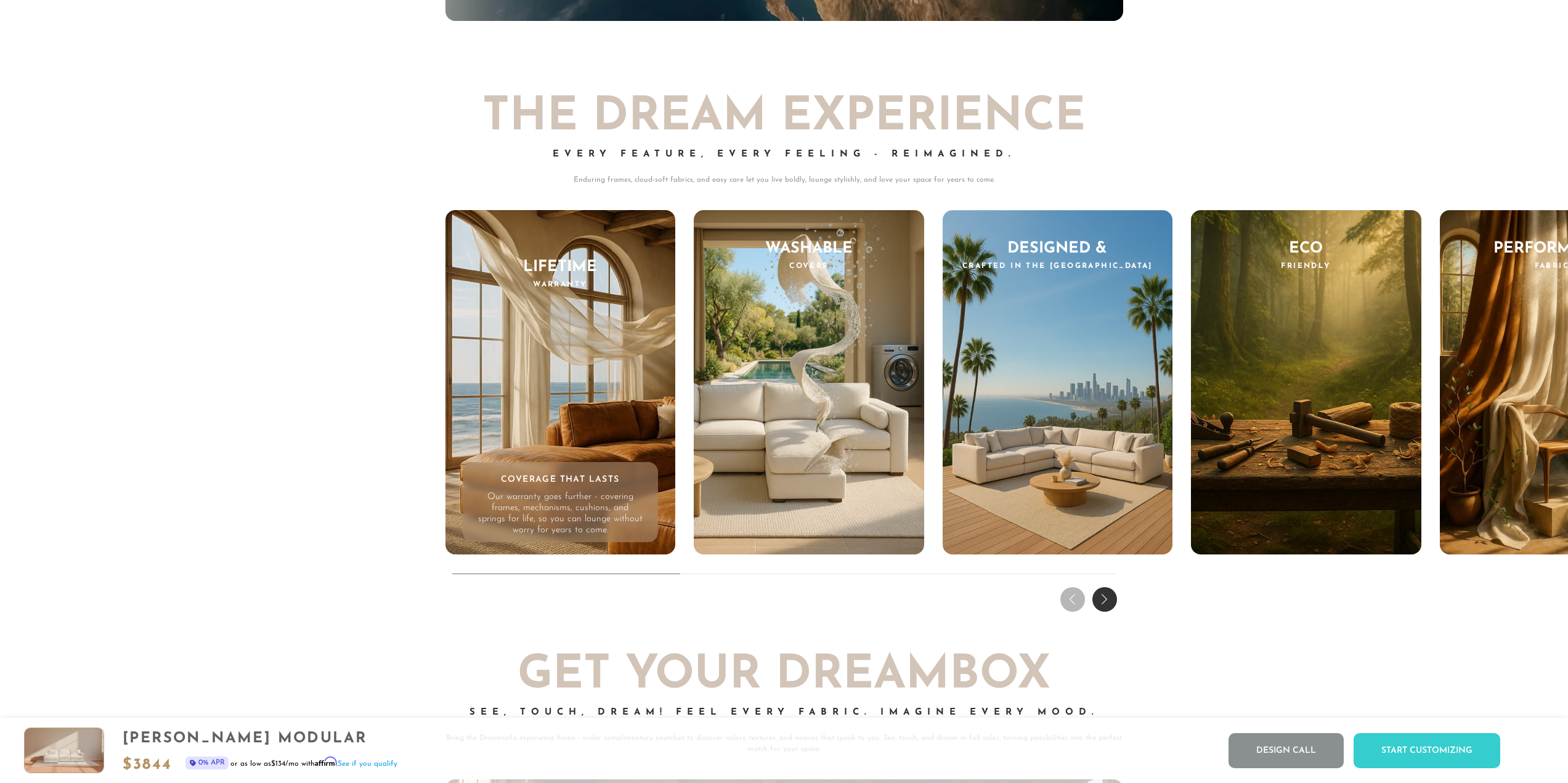
click at [1098, 603] on div "Next slide" at bounding box center [1105, 599] width 24 height 24
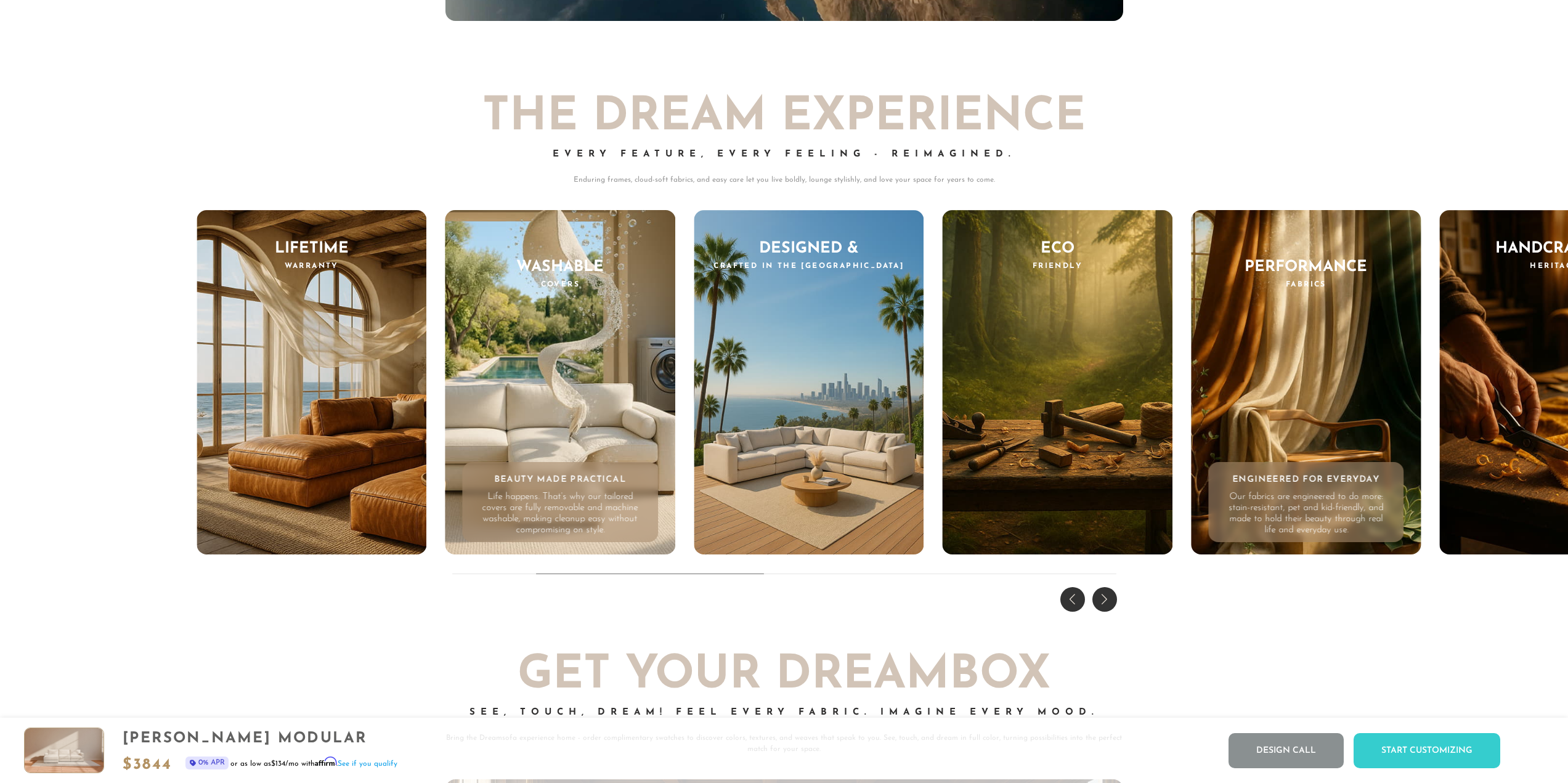
click at [1278, 495] on div "Engineered for Everyday Our fabrics are engineered to do more: stain-resistant,…" at bounding box center [1306, 502] width 196 height 80
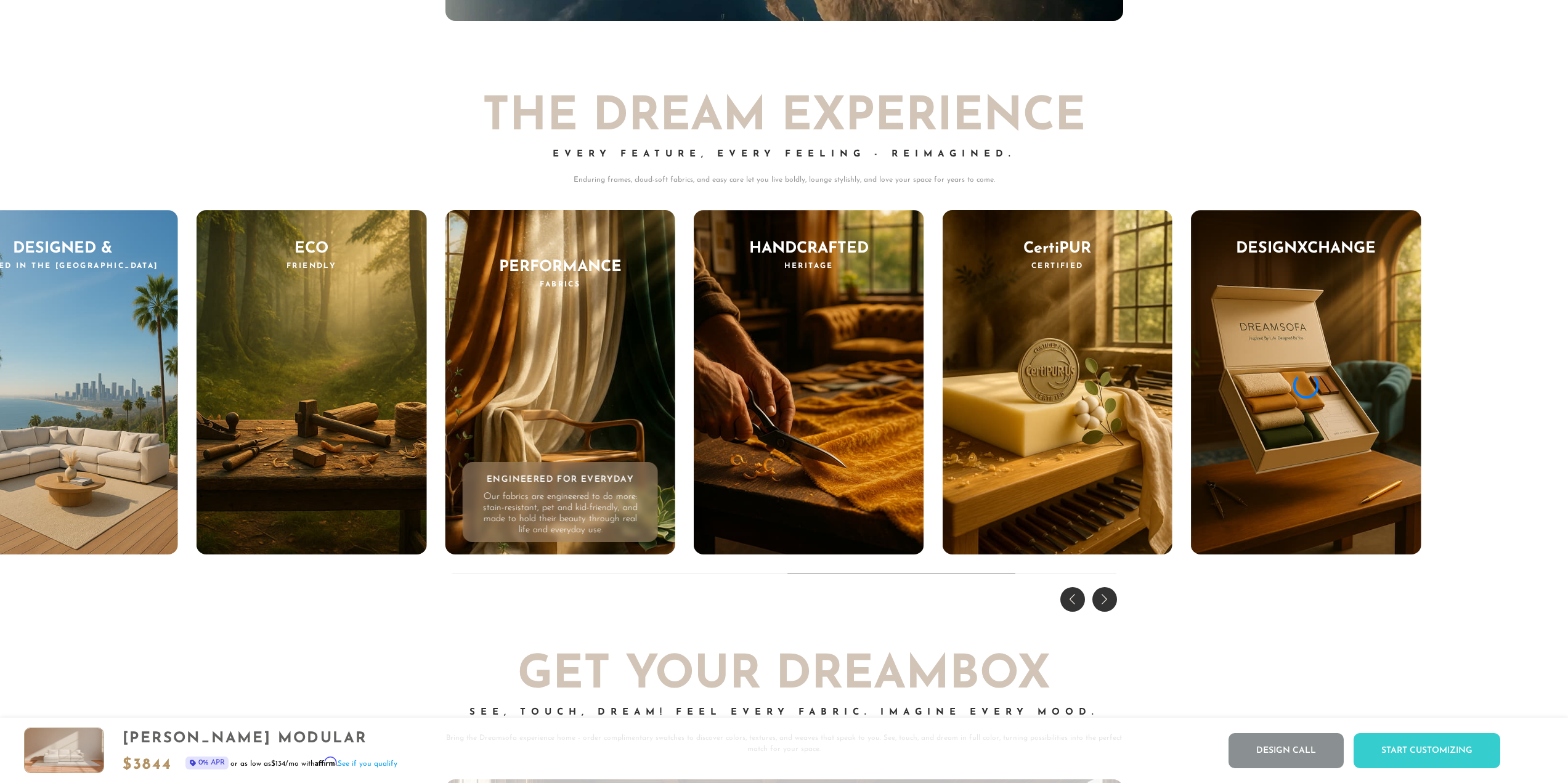
click at [598, 512] on p "Our fabrics are engineered to do more: stain-resistant, pet and kid-friendly, a…" at bounding box center [560, 514] width 165 height 45
click at [641, 432] on div "Performance Fabrics Engineered for Everyday Our fabrics are engineered to do mo…" at bounding box center [560, 382] width 230 height 345
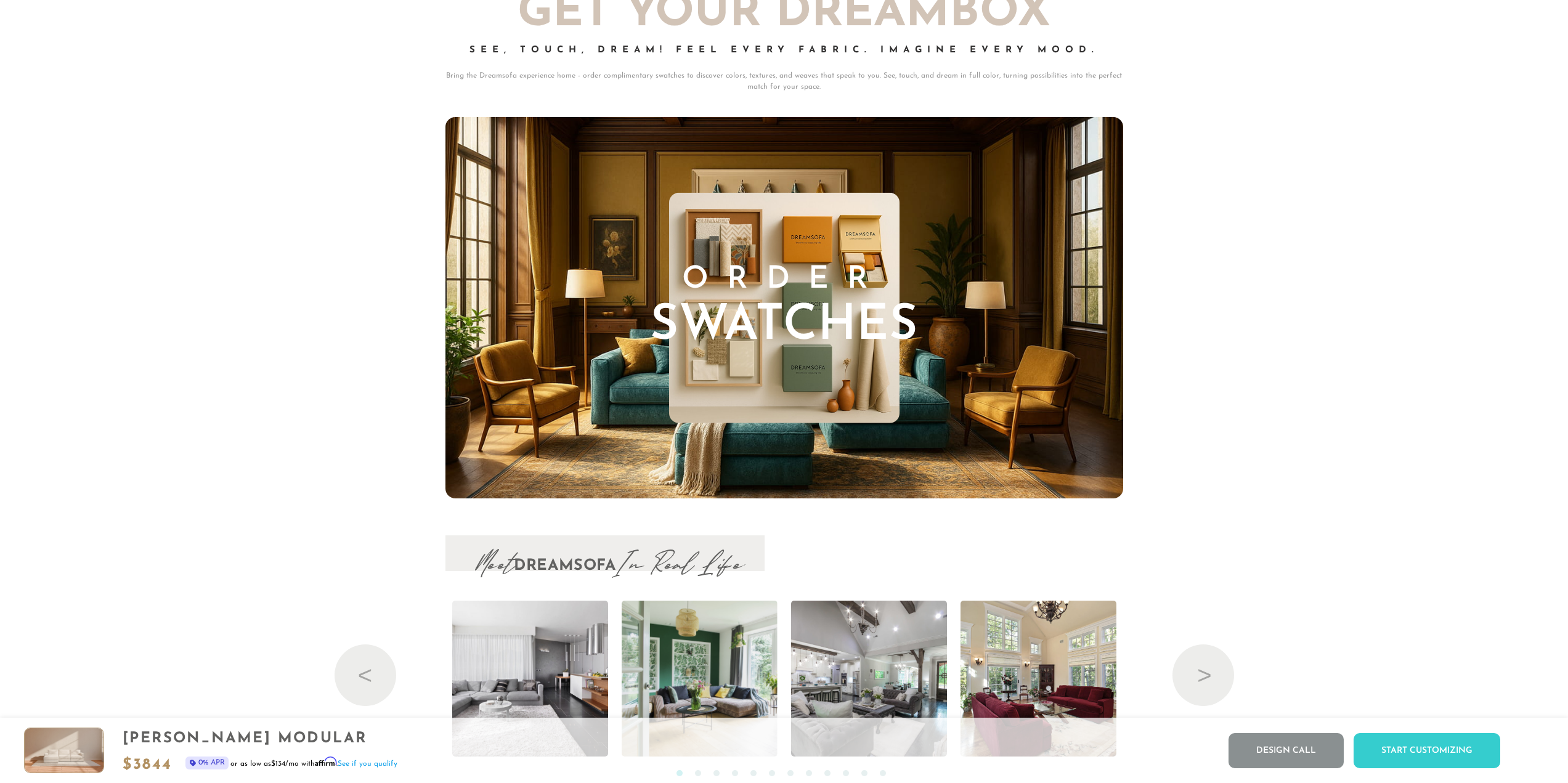
scroll to position [14286, 0]
click at [703, 274] on h3 "Order Swatches" at bounding box center [784, 308] width 268 height 86
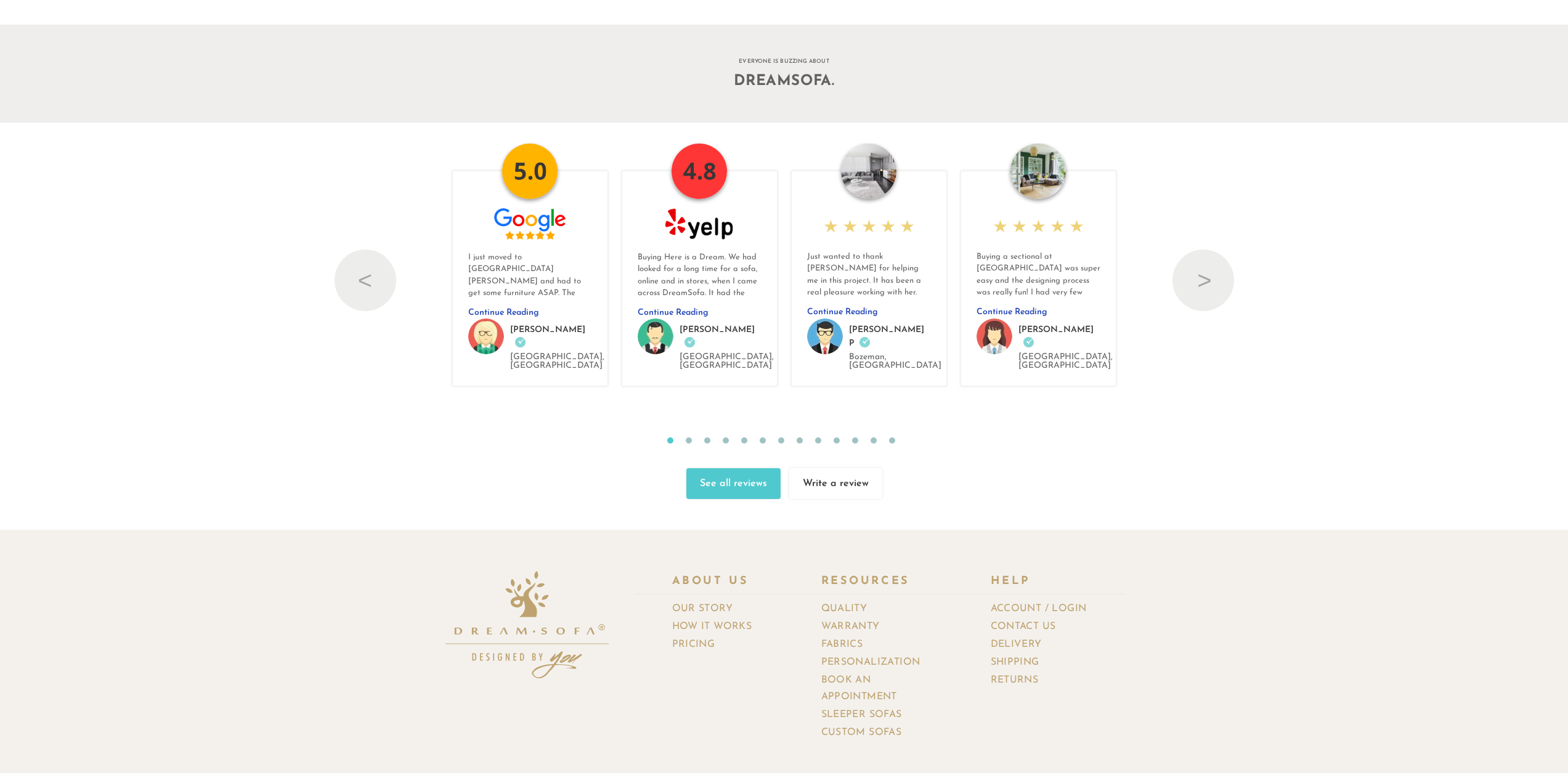
scroll to position [14950, 0]
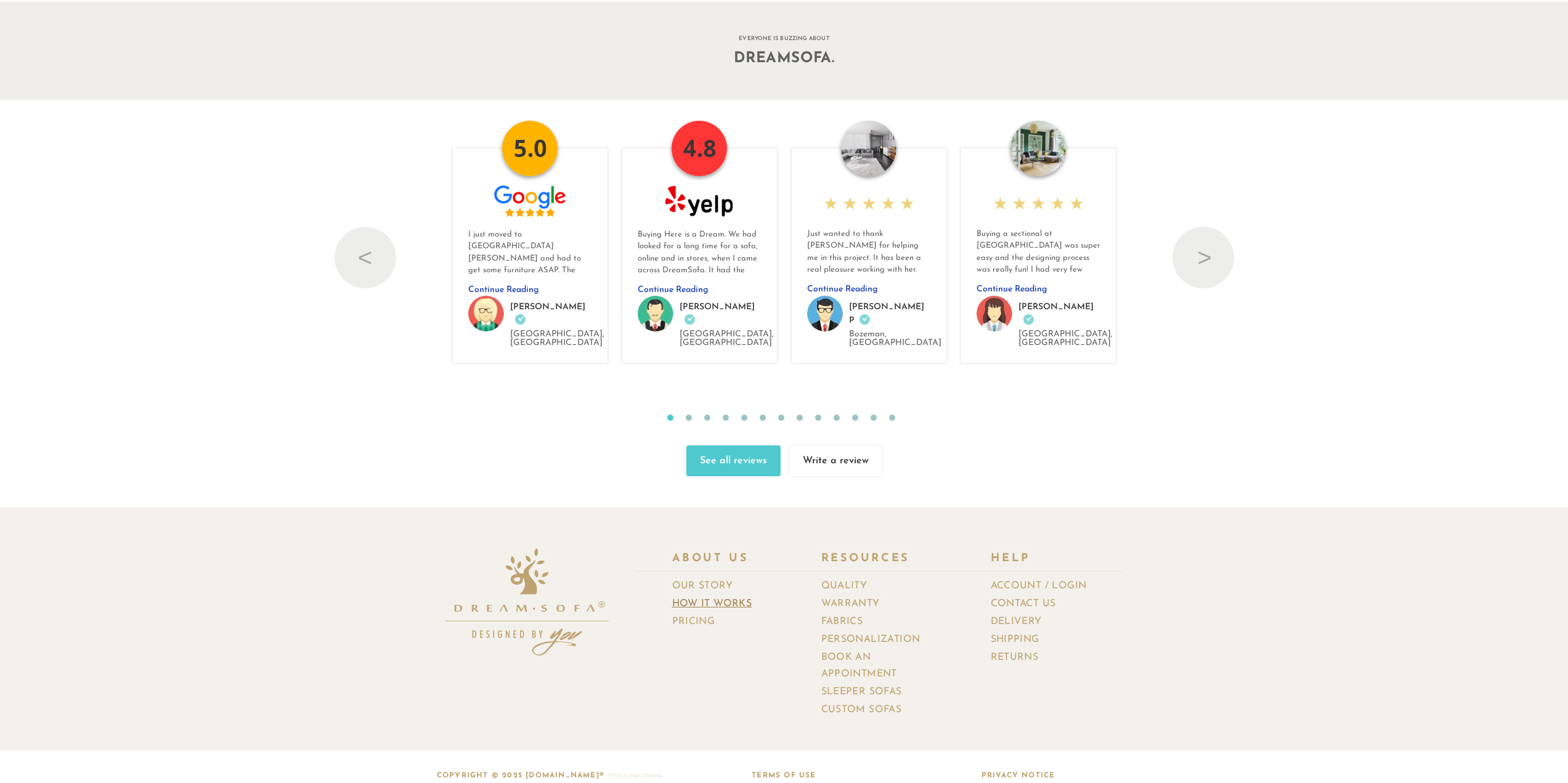
click at [736, 595] on link "How It Works" at bounding box center [717, 604] width 89 height 18
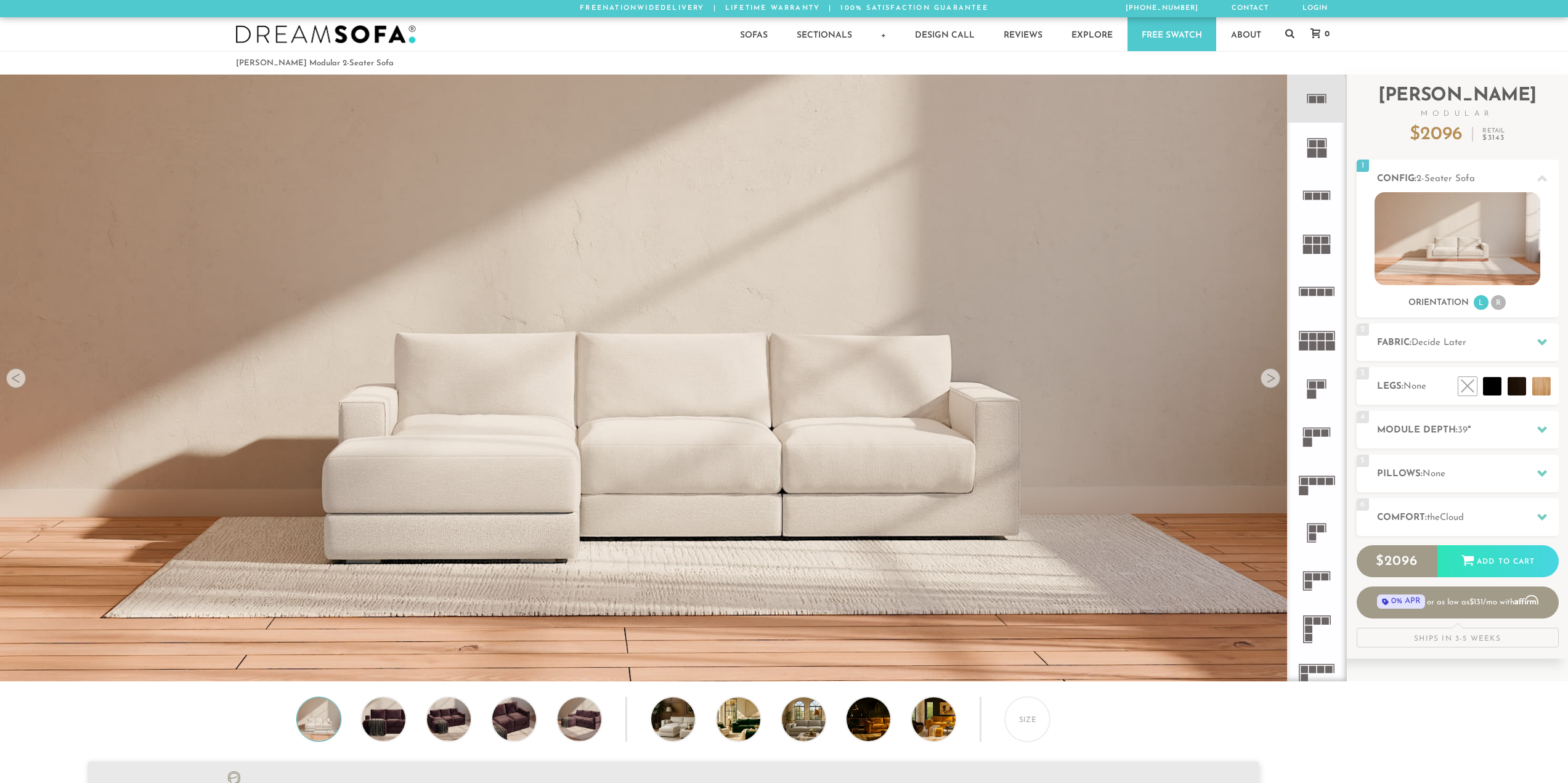
scroll to position [15724, 1559]
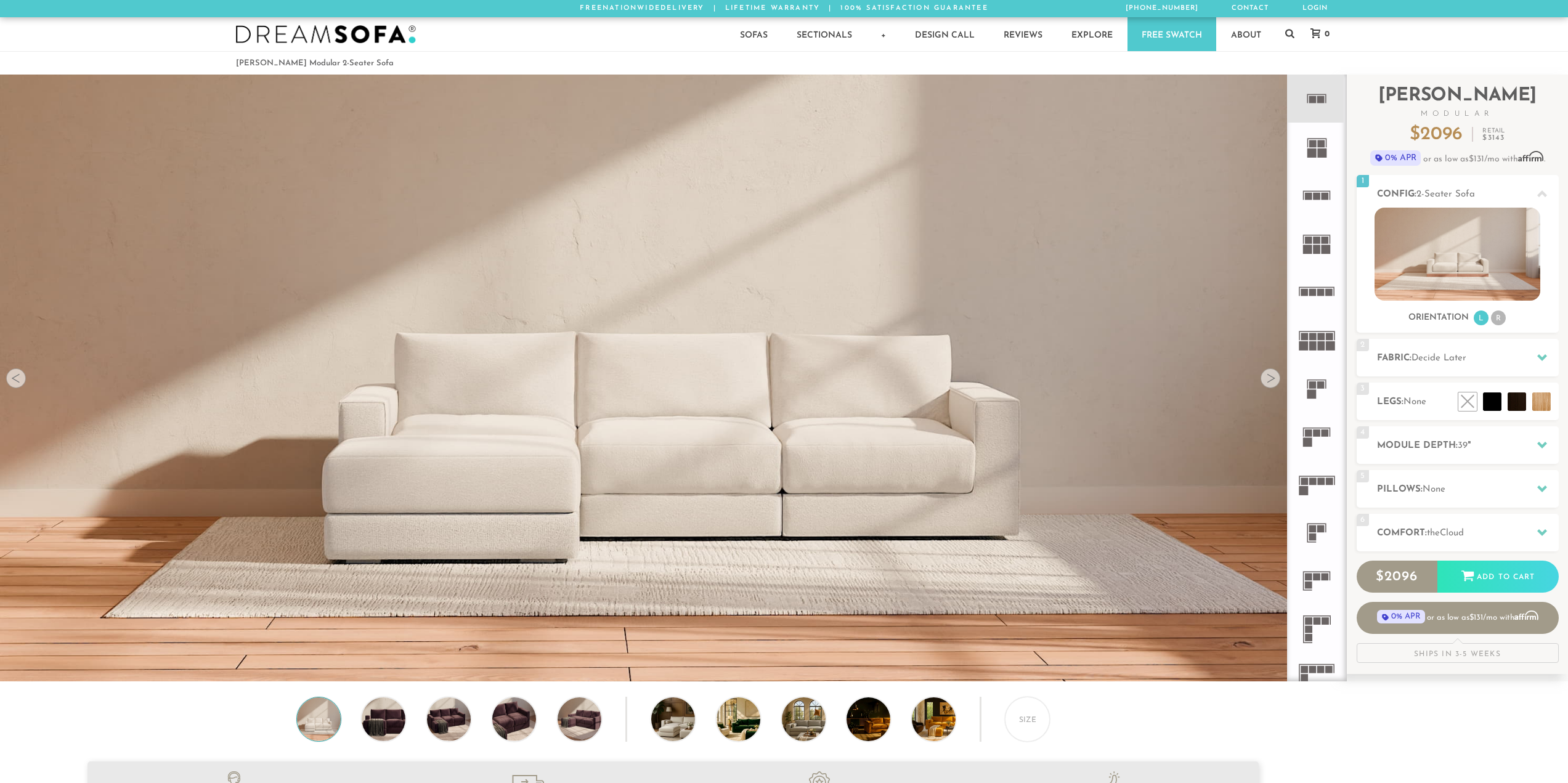
click at [1257, 384] on img at bounding box center [673, 191] width 1346 height 448
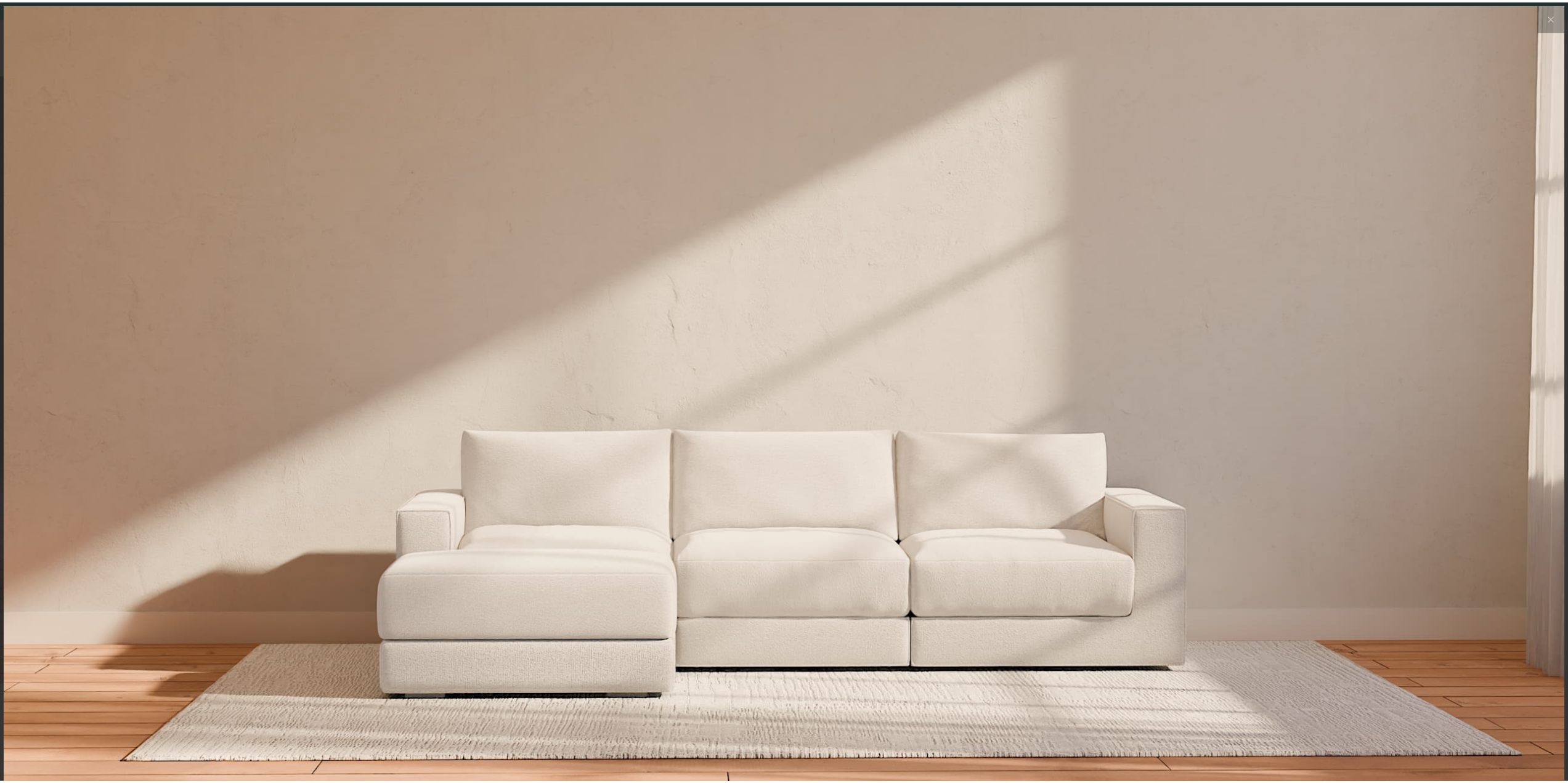
scroll to position [15742, 1568]
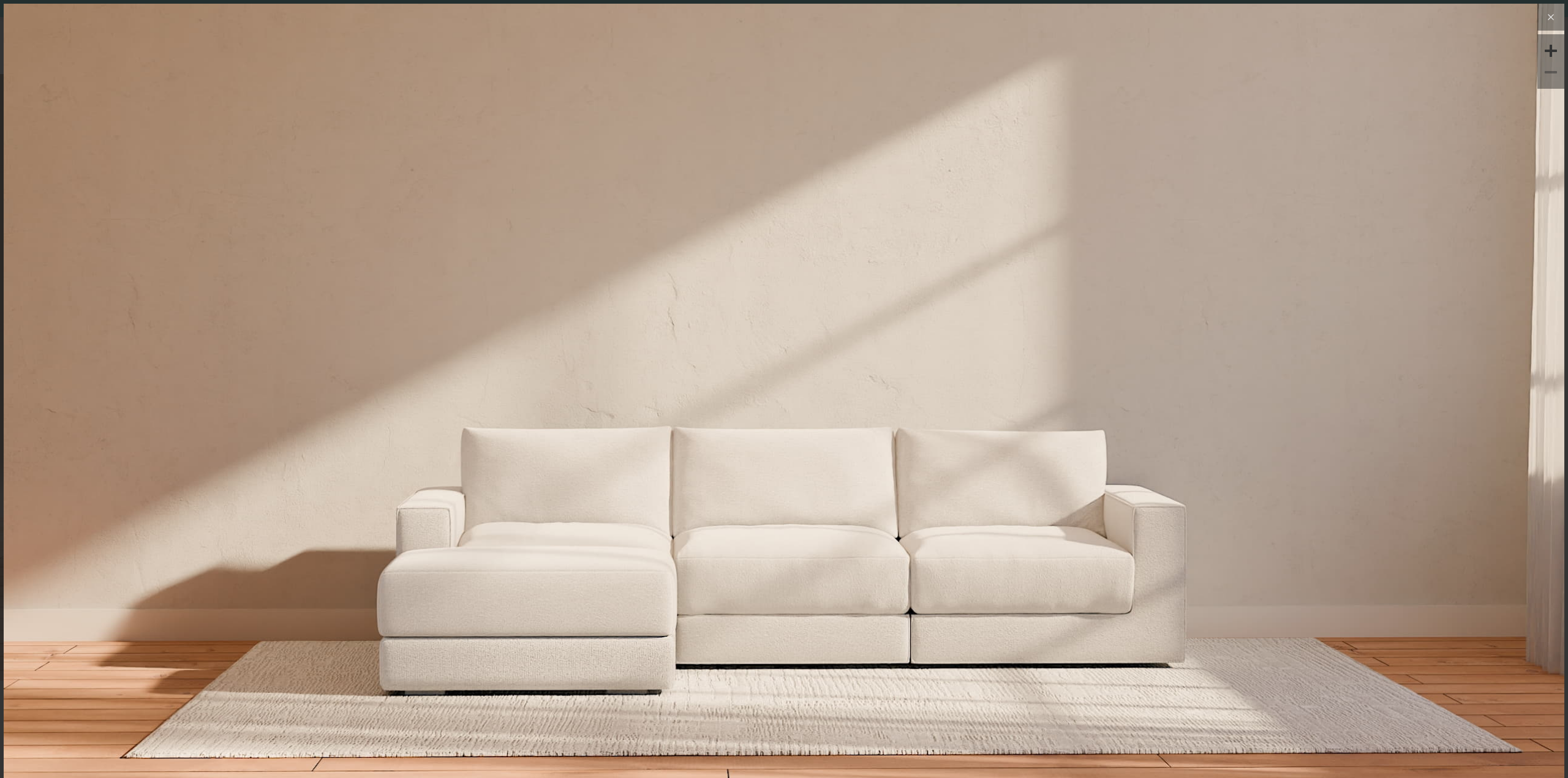
click at [1552, 13] on button at bounding box center [1551, 17] width 27 height 27
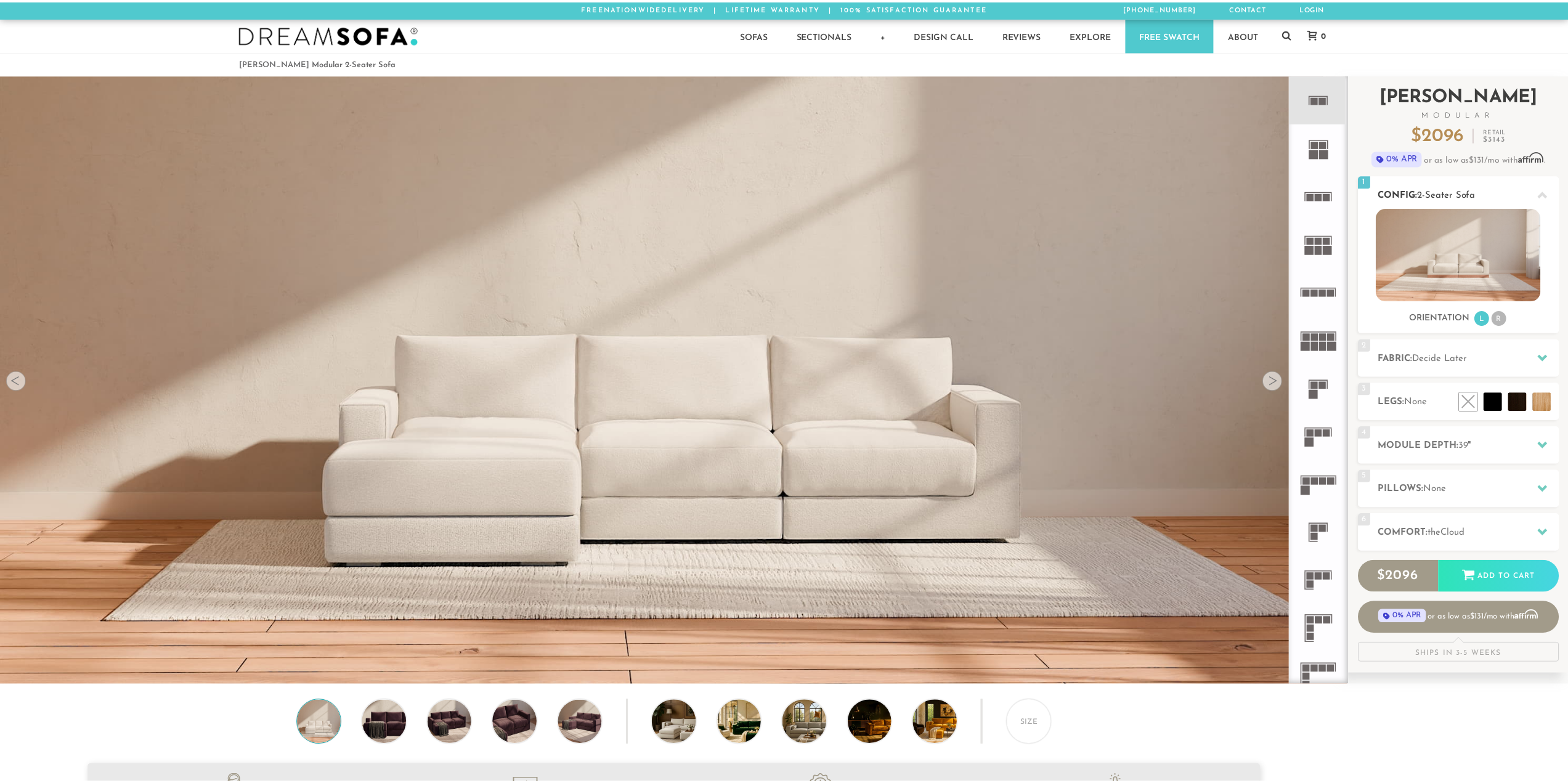
scroll to position [15724, 1559]
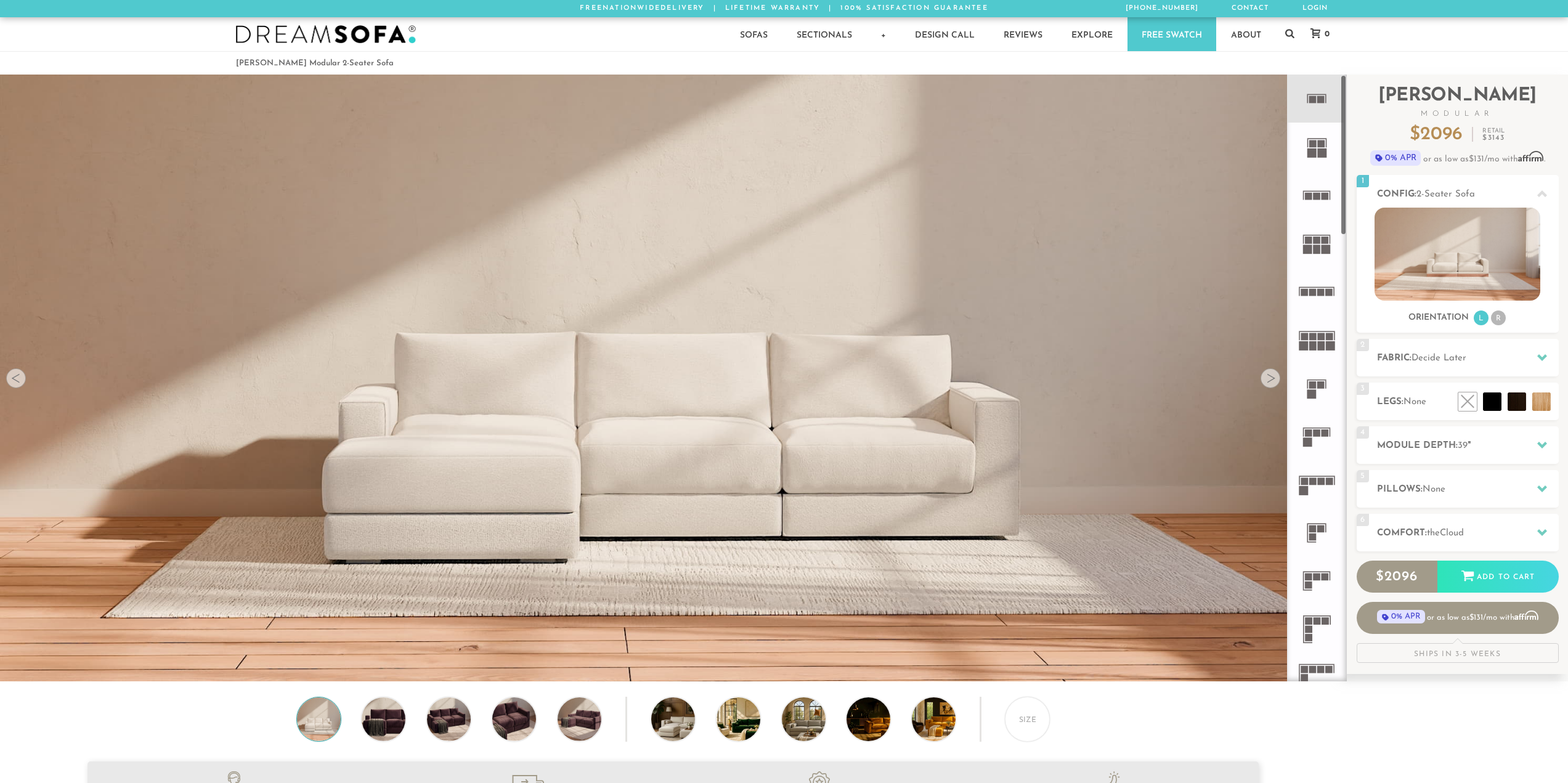
click at [1272, 383] on div at bounding box center [1270, 378] width 19 height 19
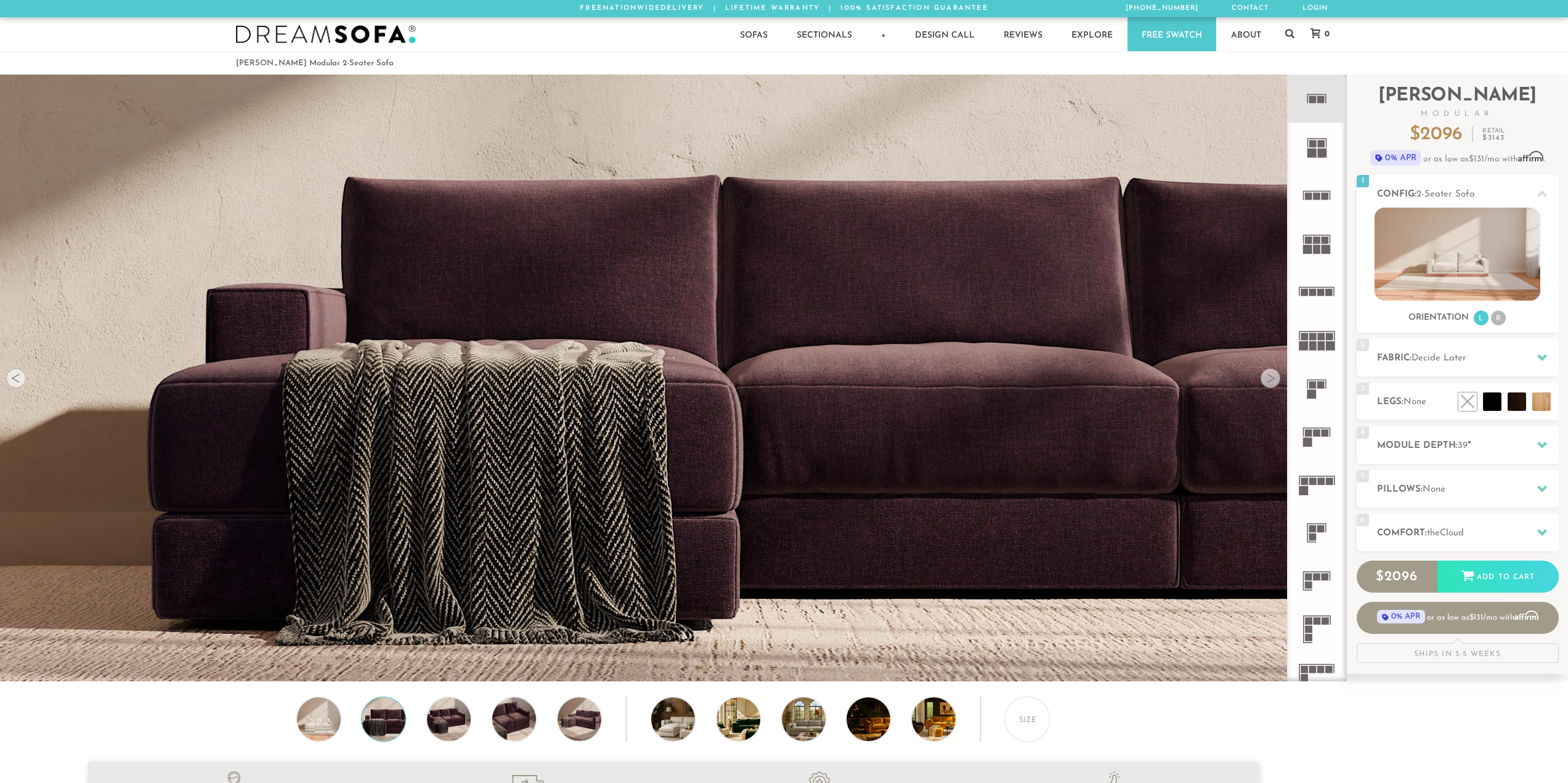
click at [1271, 383] on div at bounding box center [1270, 378] width 19 height 19
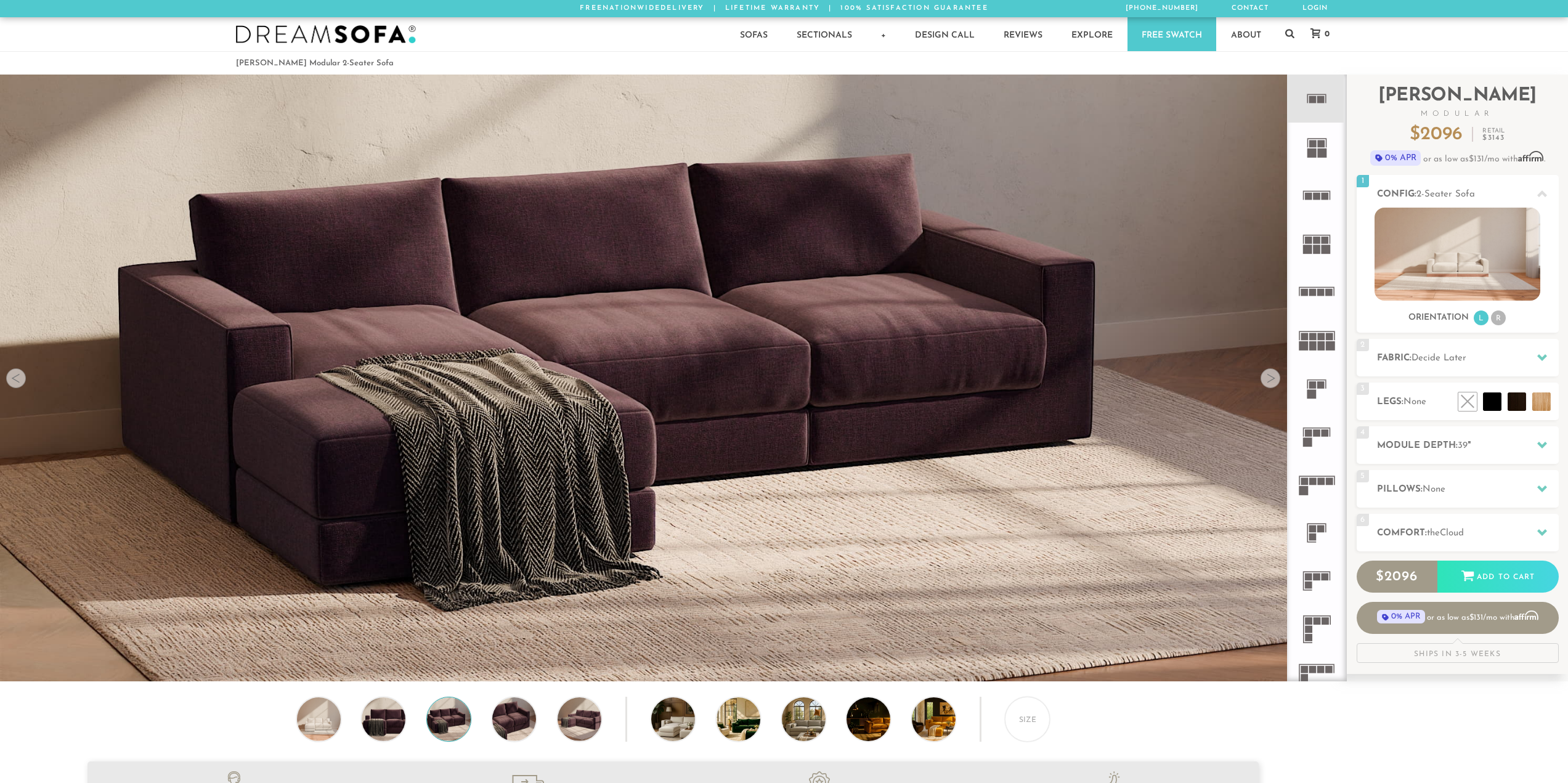
click at [1267, 384] on div at bounding box center [1270, 378] width 19 height 19
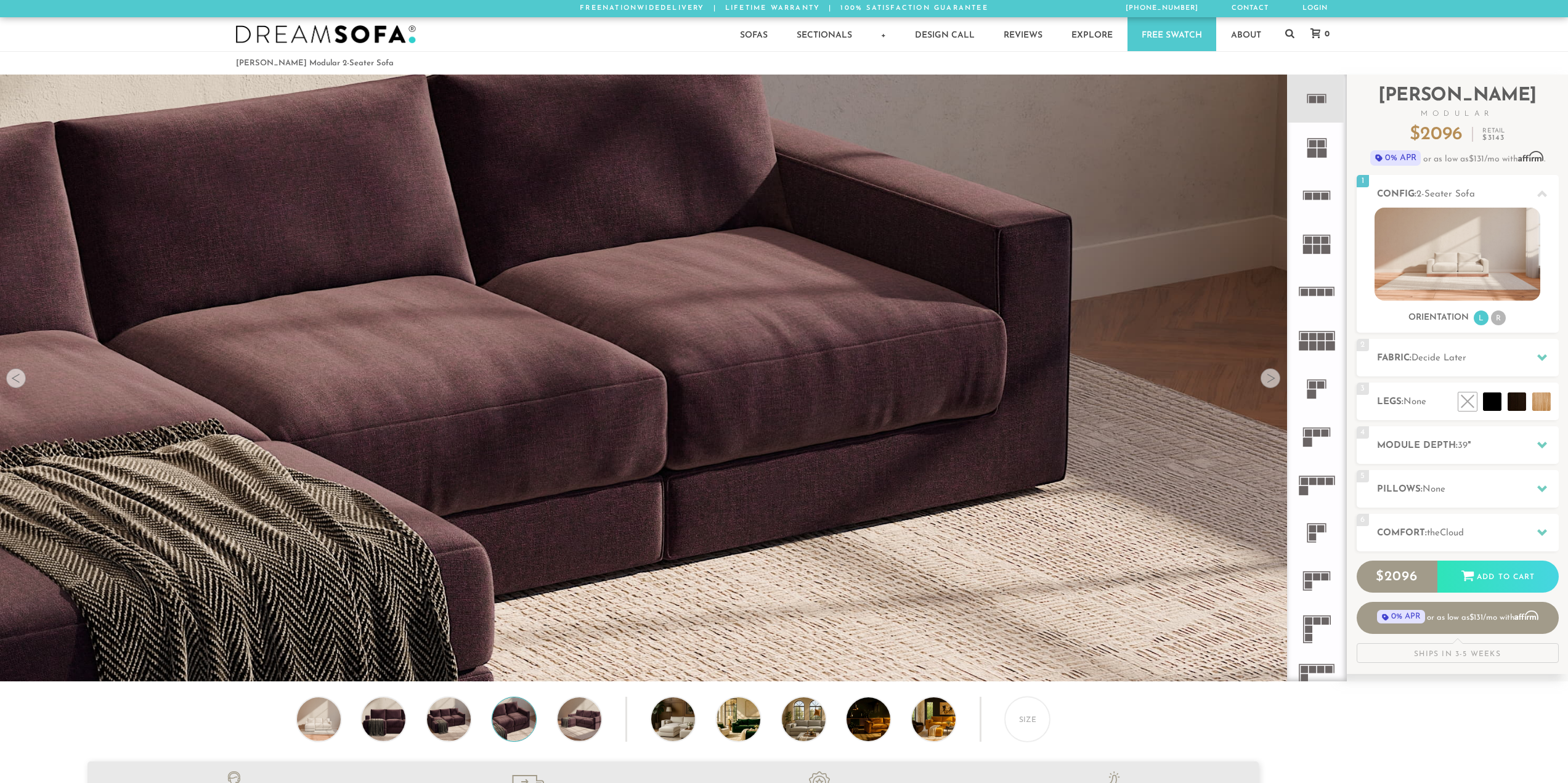
click at [1263, 384] on div at bounding box center [1270, 378] width 19 height 19
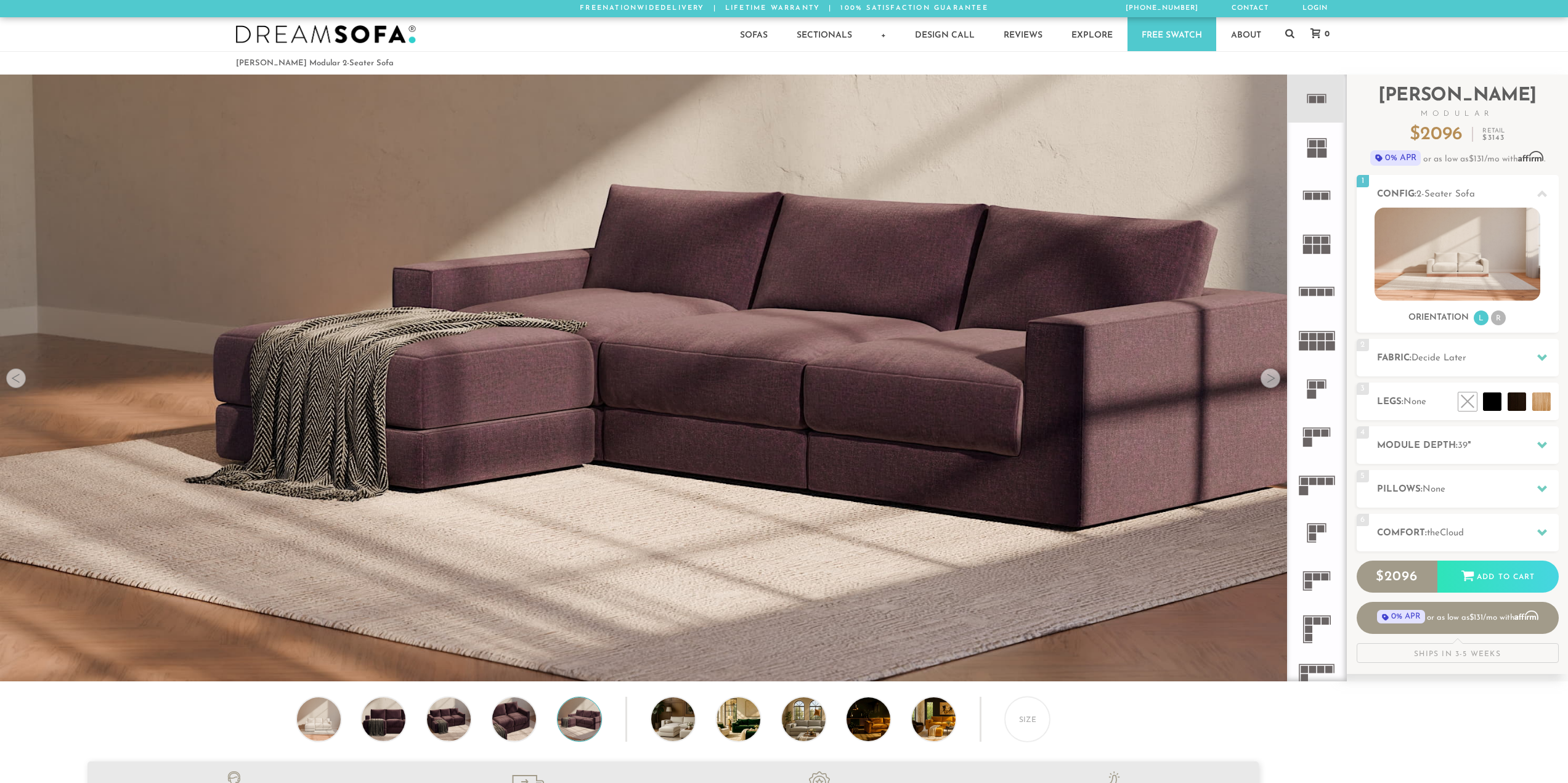
click at [1263, 375] on div at bounding box center [1270, 378] width 19 height 19
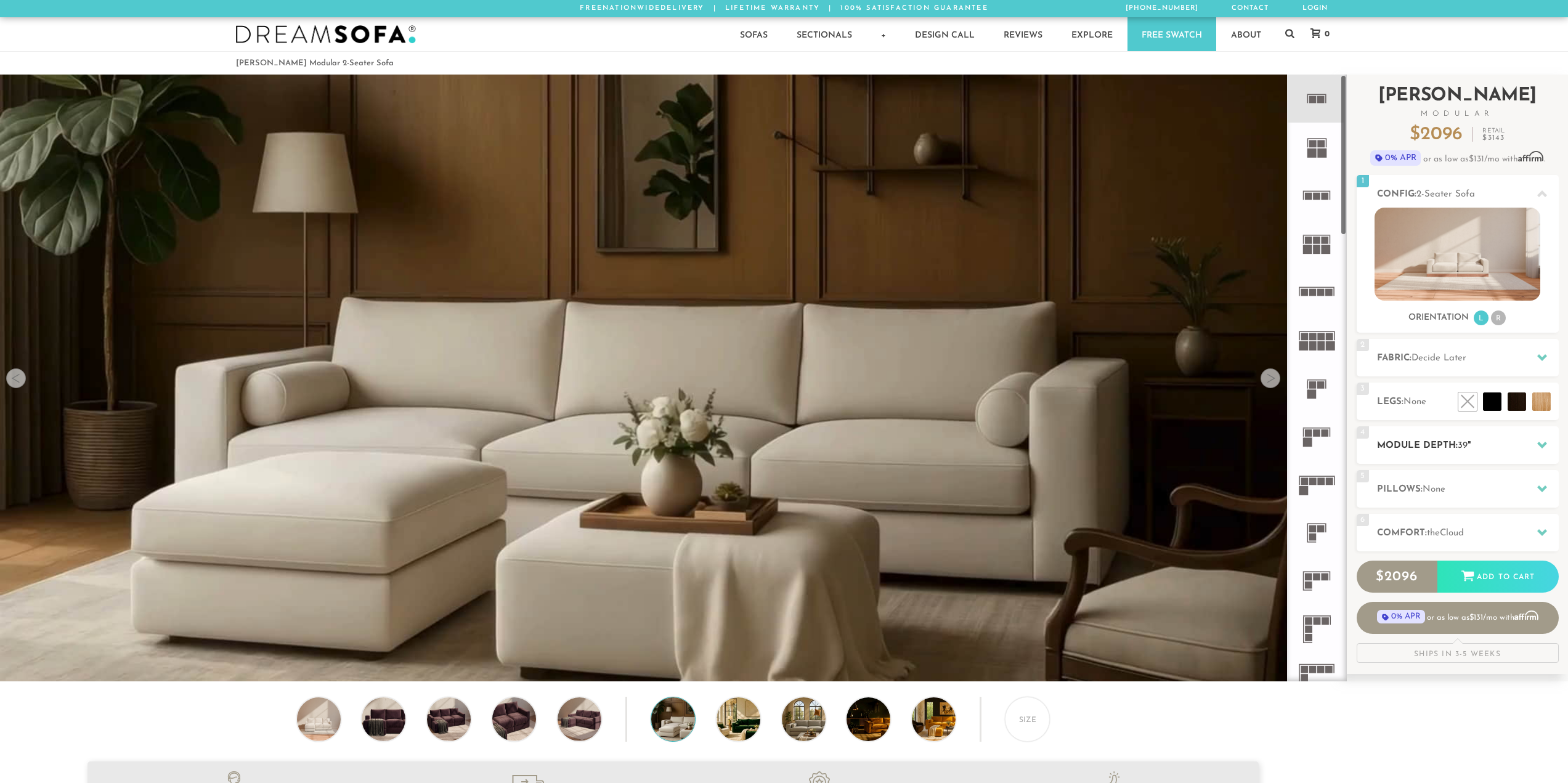
click at [1415, 440] on h2 "Module Depth: 39 "" at bounding box center [1468, 446] width 181 height 14
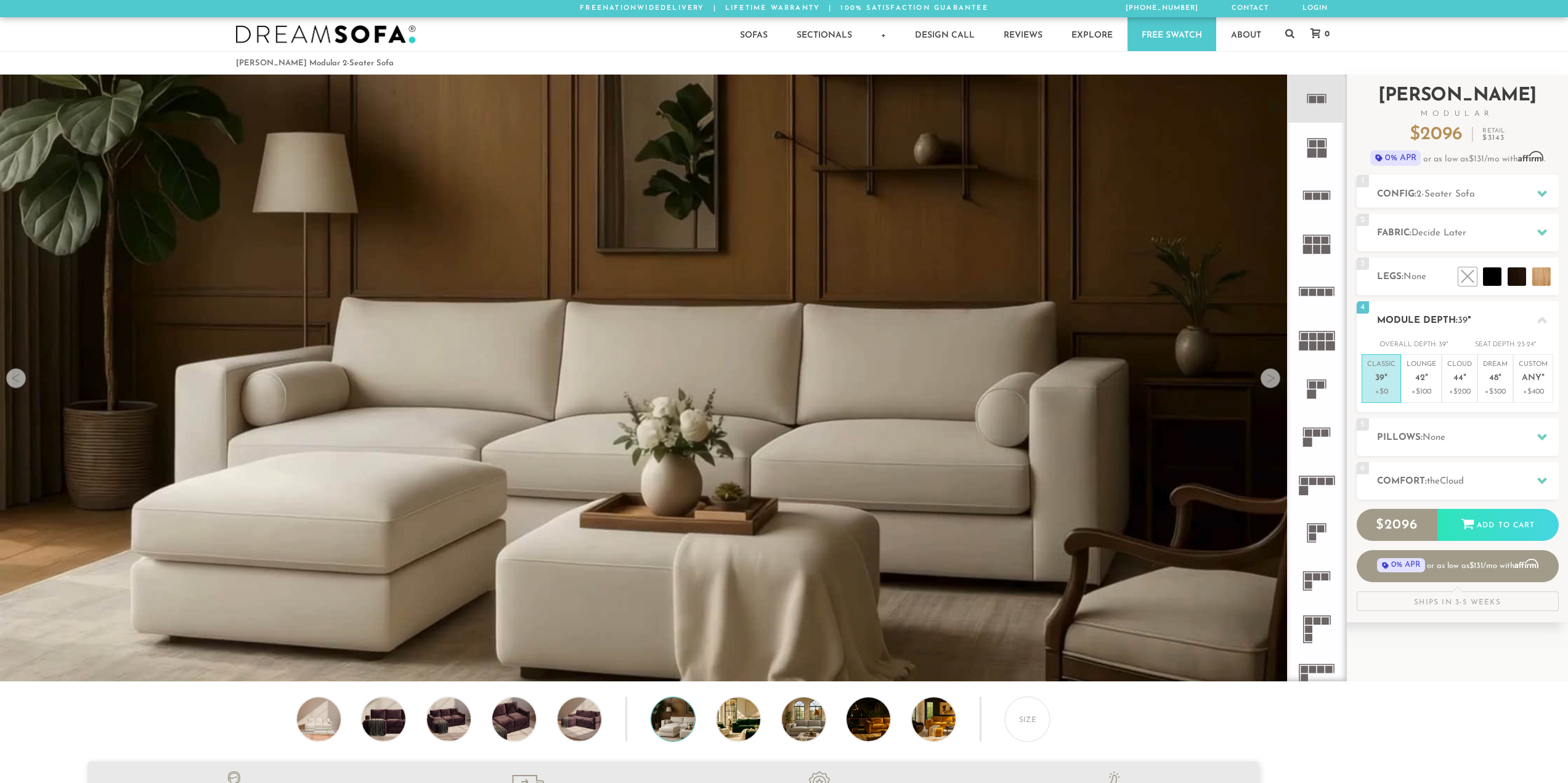
click at [1439, 315] on h2 "Module Depth: 39 "" at bounding box center [1468, 320] width 181 height 14
